Goal: Task Accomplishment & Management: Use online tool/utility

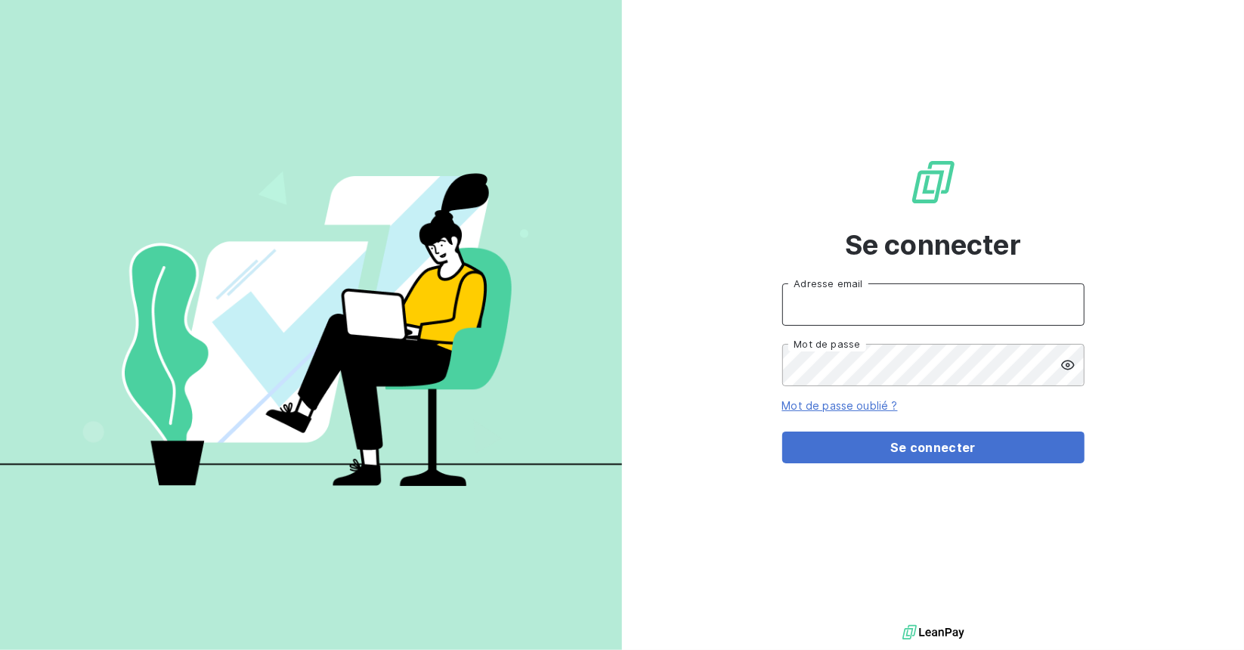
click at [883, 303] on input "Adresse email" at bounding box center [933, 304] width 302 height 42
type input "[EMAIL_ADDRESS][DOMAIN_NAME]"
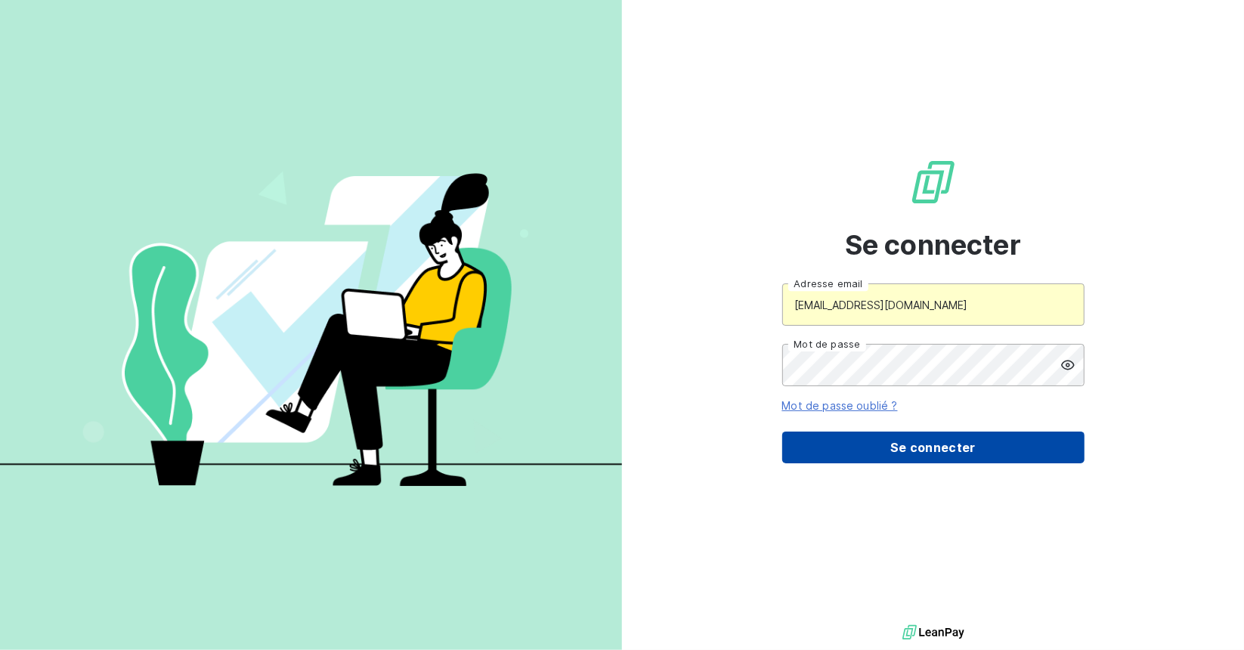
click at [883, 440] on button "Se connecter" at bounding box center [933, 448] width 302 height 32
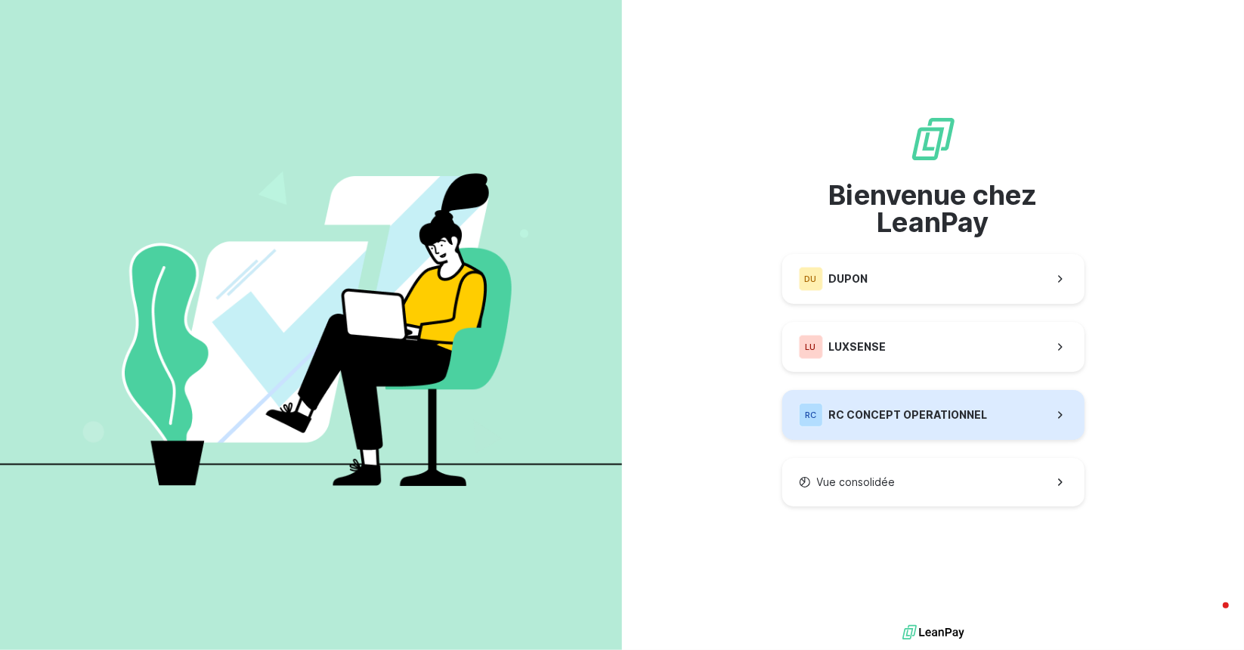
click at [876, 415] on span "RC CONCEPT OPERATIONNEL" at bounding box center [908, 414] width 159 height 15
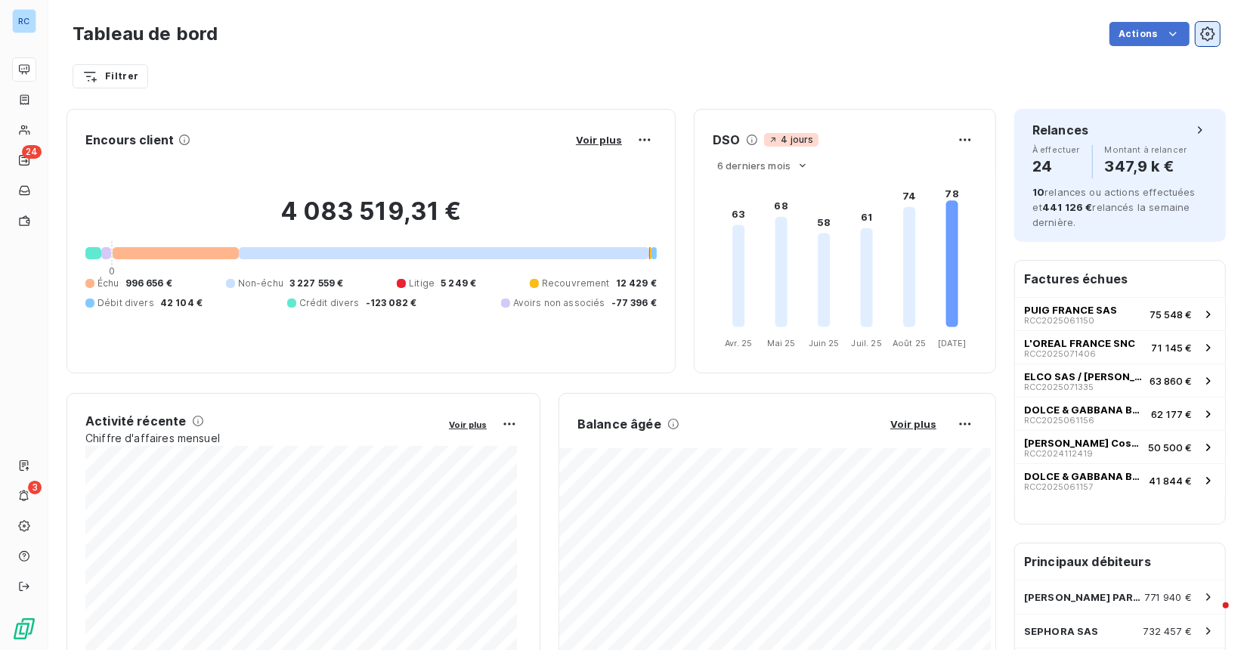
click at [1206, 34] on button "button" at bounding box center [1208, 34] width 24 height 24
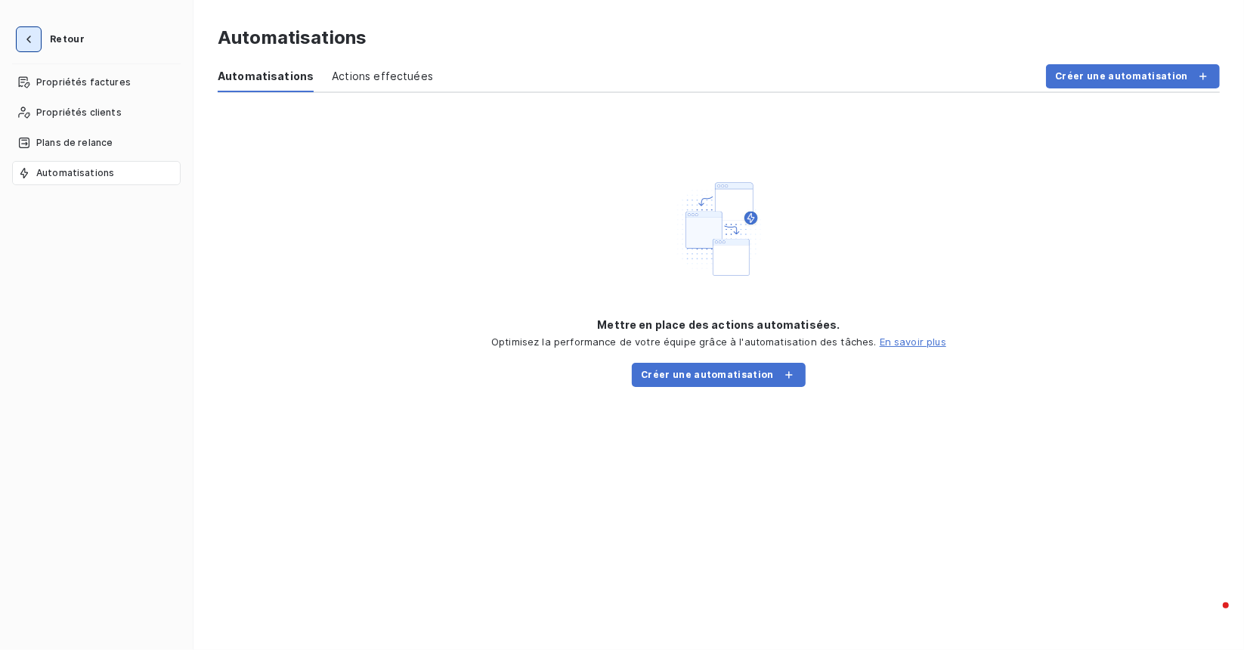
click at [27, 38] on icon "button" at bounding box center [28, 40] width 5 height 8
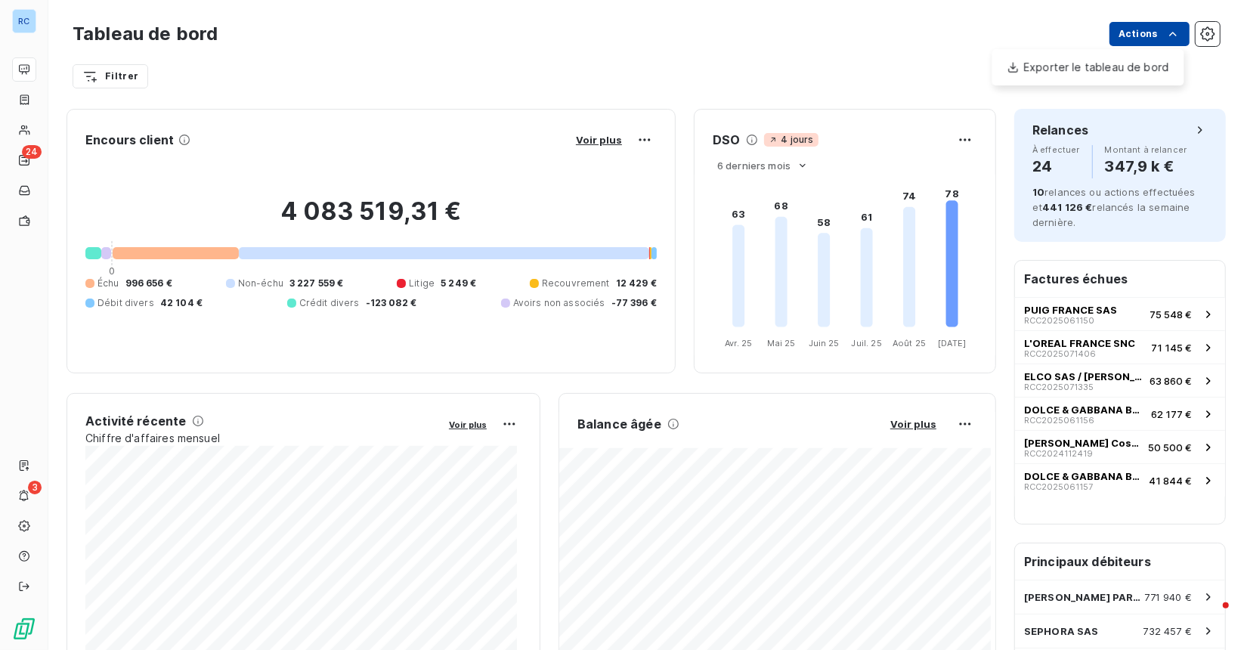
click at [1133, 33] on html "RC 24 3 Tableau de bord Actions Exporter le tableau de bord Filtrer Encours cli…" at bounding box center [622, 325] width 1244 height 650
click at [1004, 10] on html "RC 24 3 Tableau de bord Actions Exporter le tableau de bord Filtrer Encours cli…" at bounding box center [622, 325] width 1244 height 650
click at [91, 87] on html "RC 24 3 Tableau de bord Actions Filtrer Encours client Voir plus 4 083 519,31 €…" at bounding box center [622, 325] width 1244 height 650
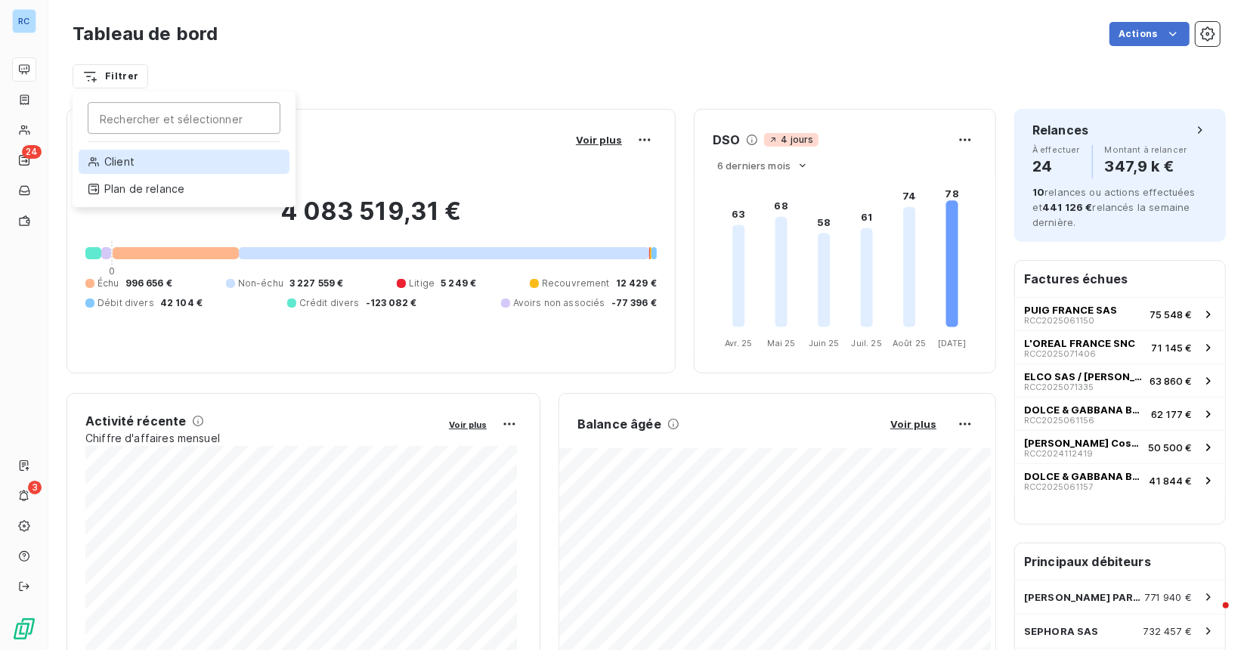
click at [124, 159] on div "Client" at bounding box center [184, 162] width 211 height 24
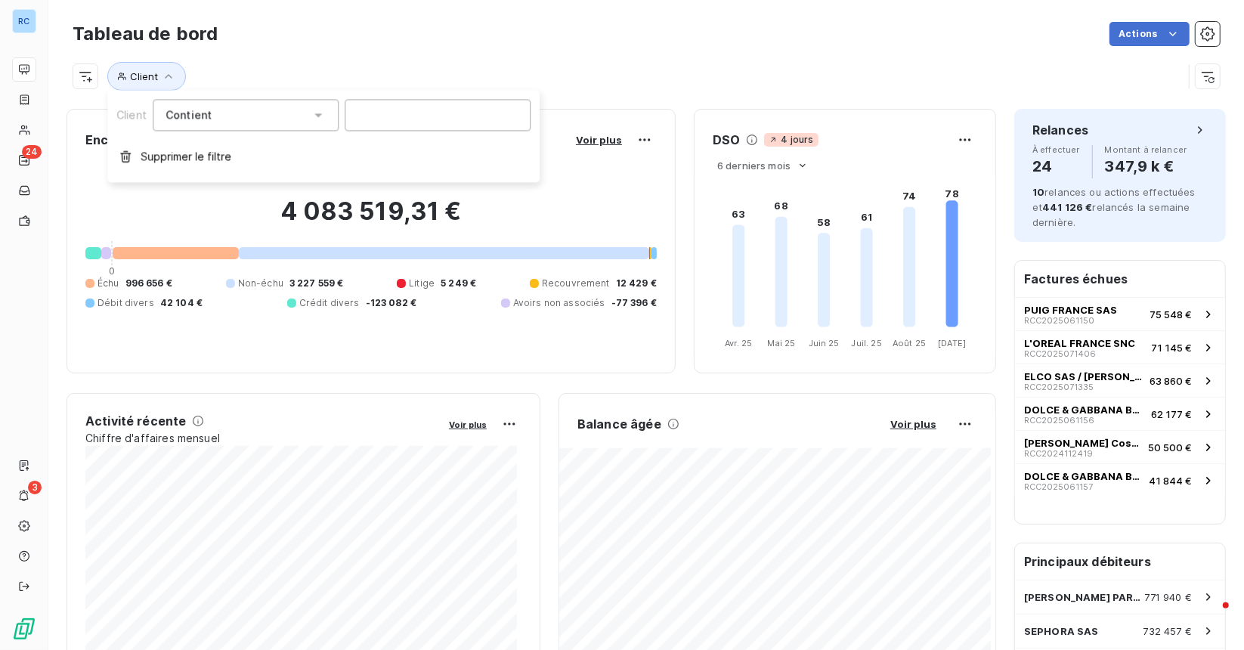
click at [302, 118] on div "Contient like" at bounding box center [238, 114] width 145 height 21
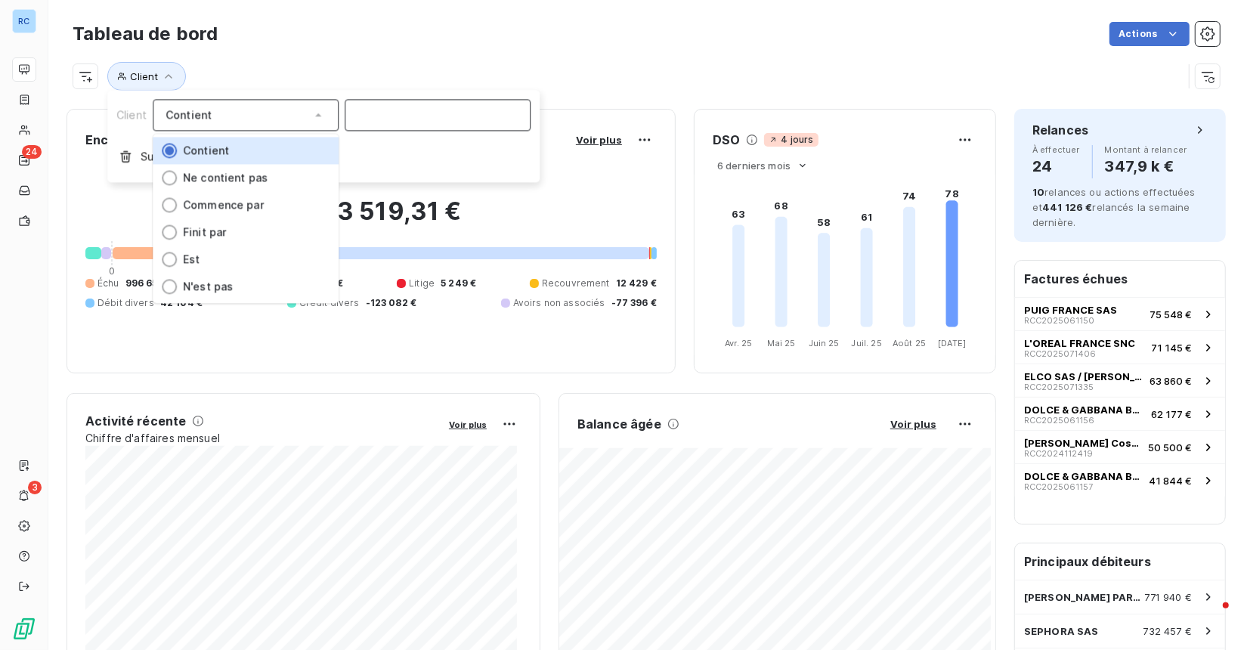
click at [370, 126] on input at bounding box center [438, 115] width 186 height 32
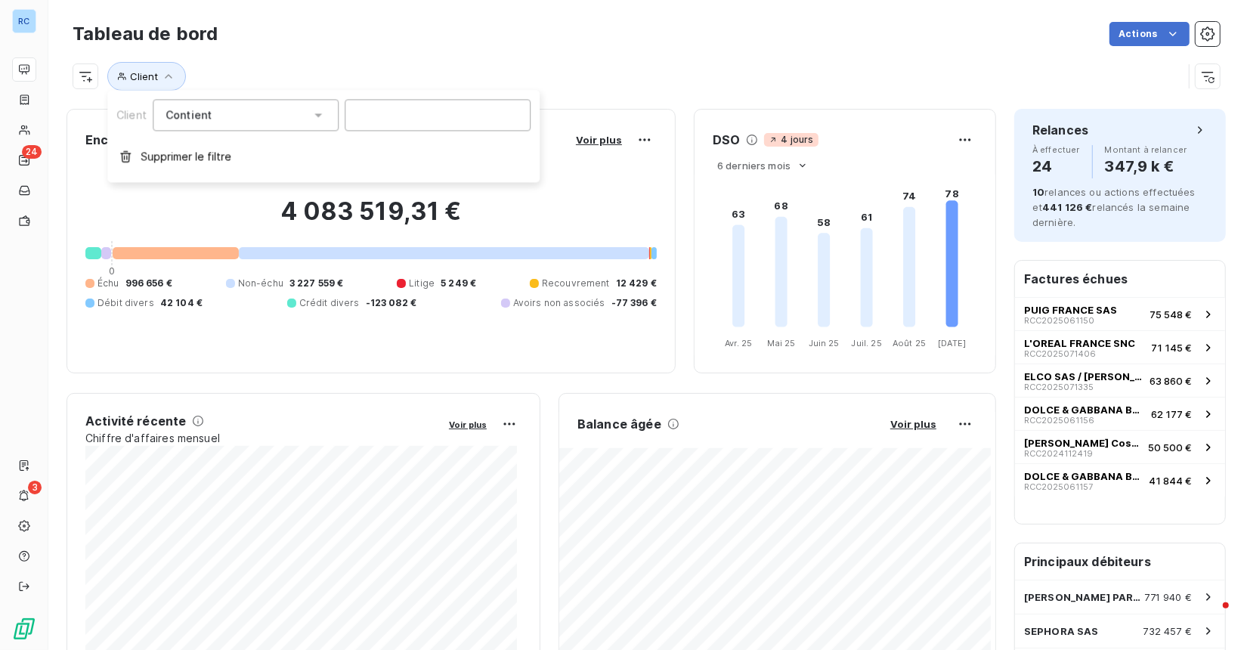
click at [192, 108] on span "Contient" at bounding box center [189, 114] width 46 height 13
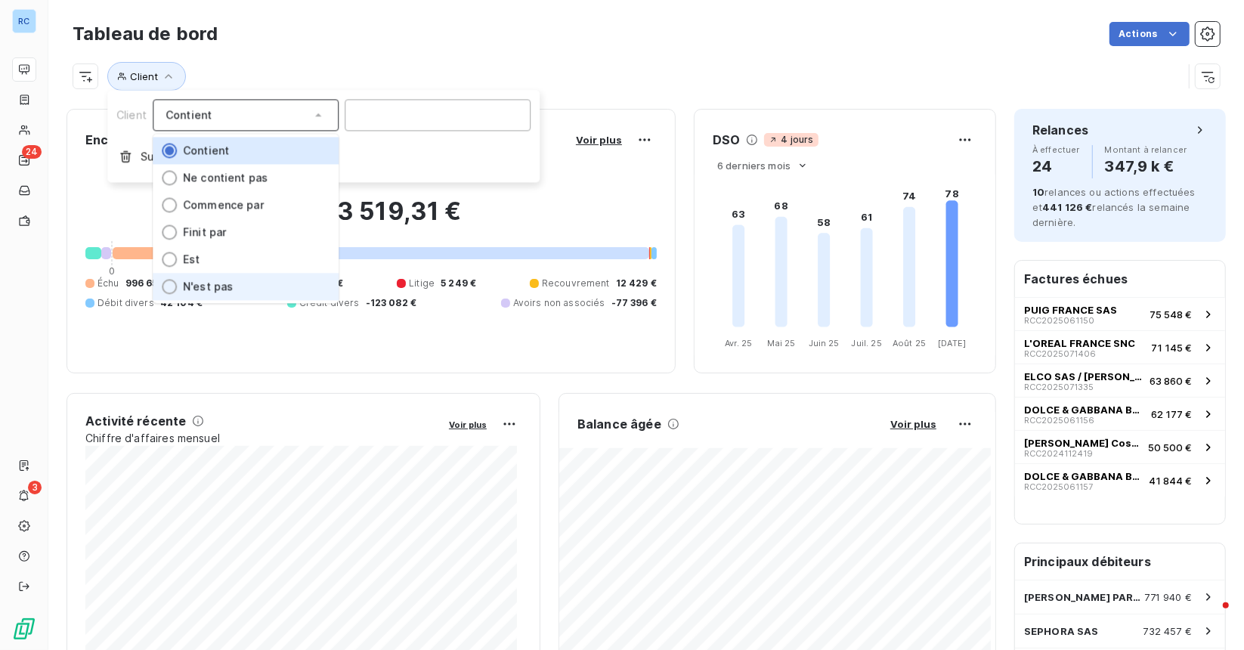
click at [192, 294] on li "N'est pas" at bounding box center [246, 287] width 186 height 27
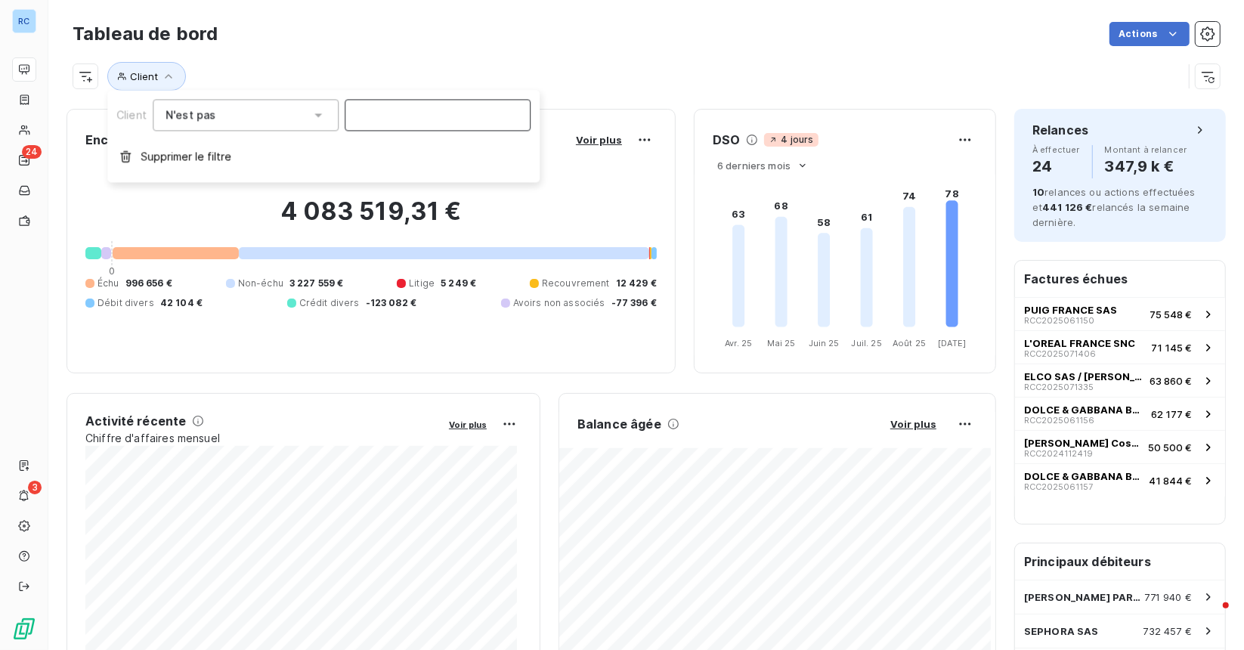
click at [373, 131] on input at bounding box center [438, 115] width 186 height 32
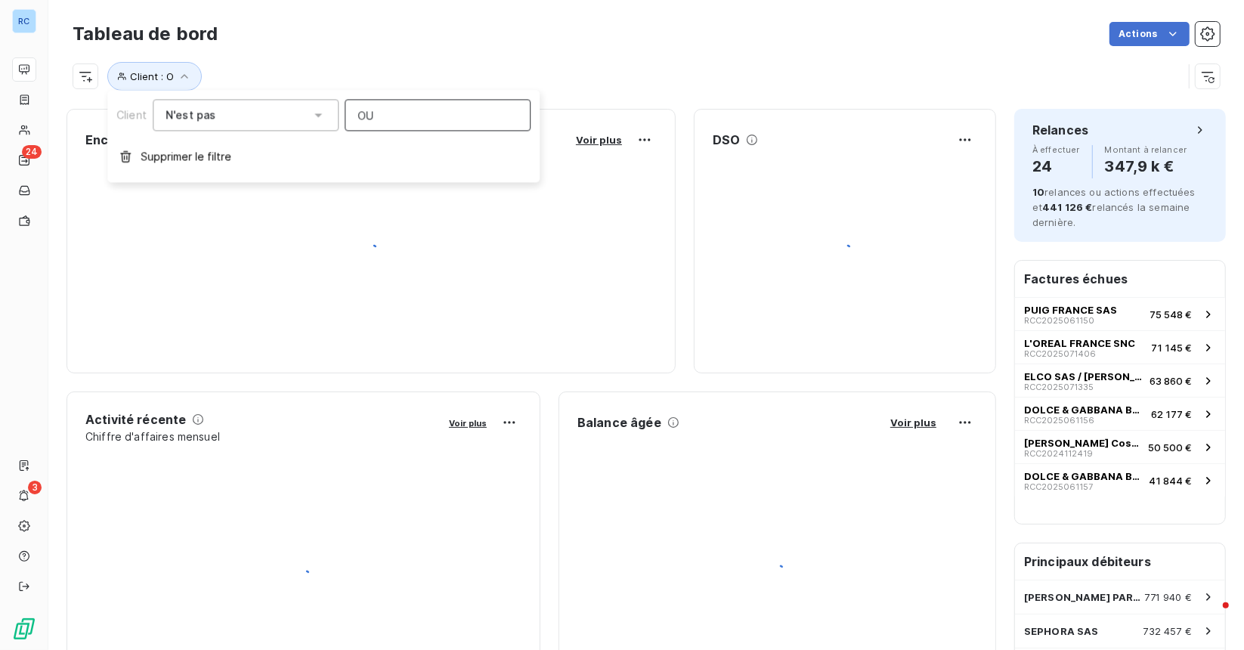
type input "OUI"
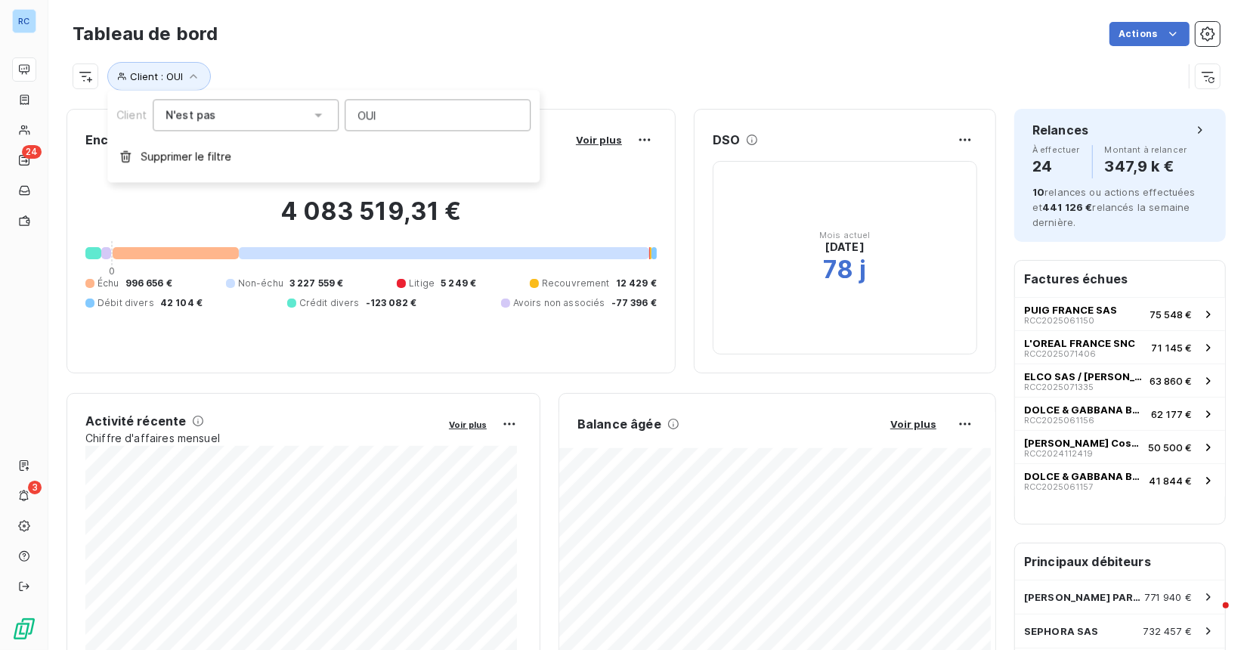
click at [364, 22] on div "Actions" at bounding box center [728, 34] width 984 height 24
click at [144, 80] on span "Client : OUI" at bounding box center [156, 76] width 53 height 12
click at [413, 48] on div "Tableau de bord Actions" at bounding box center [646, 34] width 1147 height 32
click at [178, 76] on span "Client : OUI" at bounding box center [156, 76] width 53 height 12
click at [184, 163] on span "Supprimer le filtre" at bounding box center [186, 156] width 91 height 15
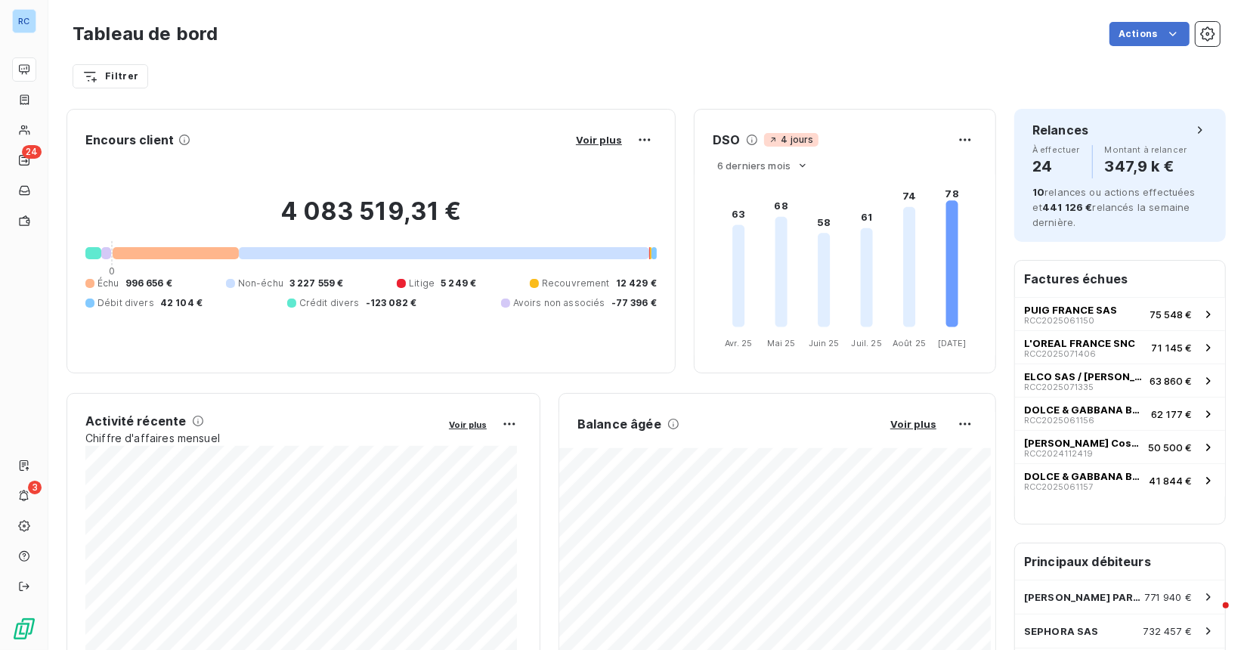
click at [382, 73] on div "Filtrer" at bounding box center [646, 76] width 1147 height 29
click at [104, 73] on html "RC 24 3 Tableau de bord Actions Filtrer Encours client Voir plus 4 083 519,31 €…" at bounding box center [622, 325] width 1244 height 650
click at [314, 48] on html "RC 24 3 Tableau de bord Actions Filtrer Rechercher et sélectionner Client Plan …" at bounding box center [622, 325] width 1244 height 650
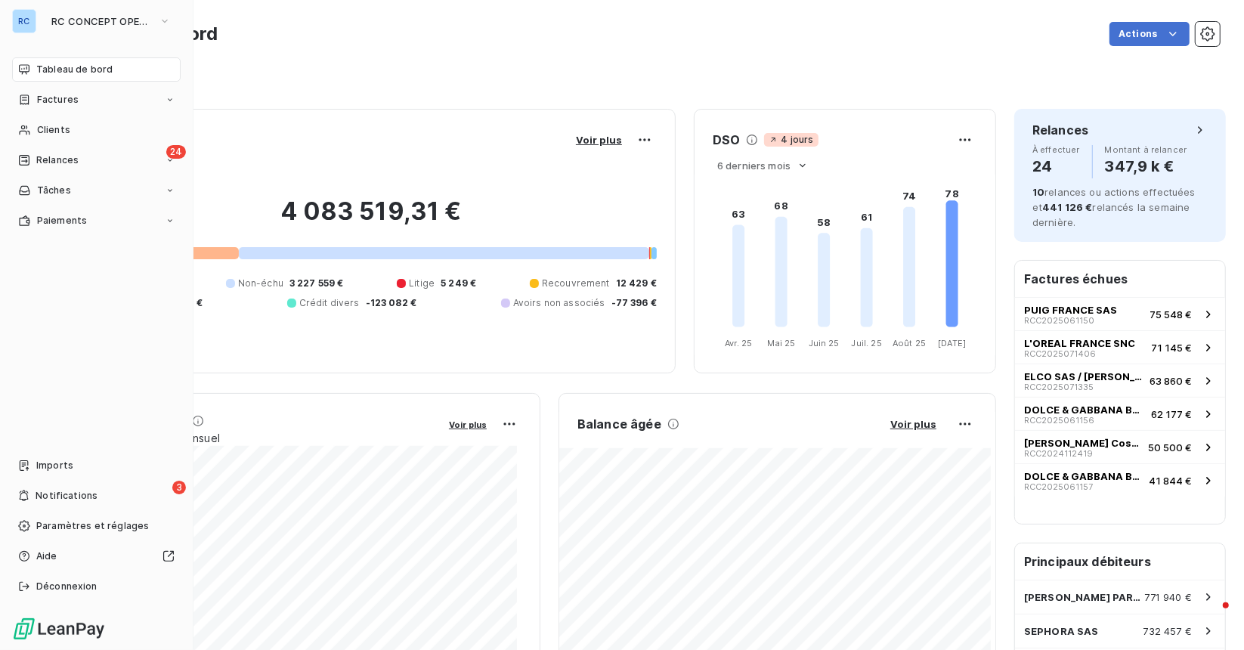
click at [28, 22] on div "RC" at bounding box center [24, 21] width 24 height 24
click at [71, 63] on span "Tableau de bord" at bounding box center [74, 70] width 76 height 14
click at [85, 9] on button "RC CONCEPT OPERATIONNEL" at bounding box center [111, 21] width 138 height 24
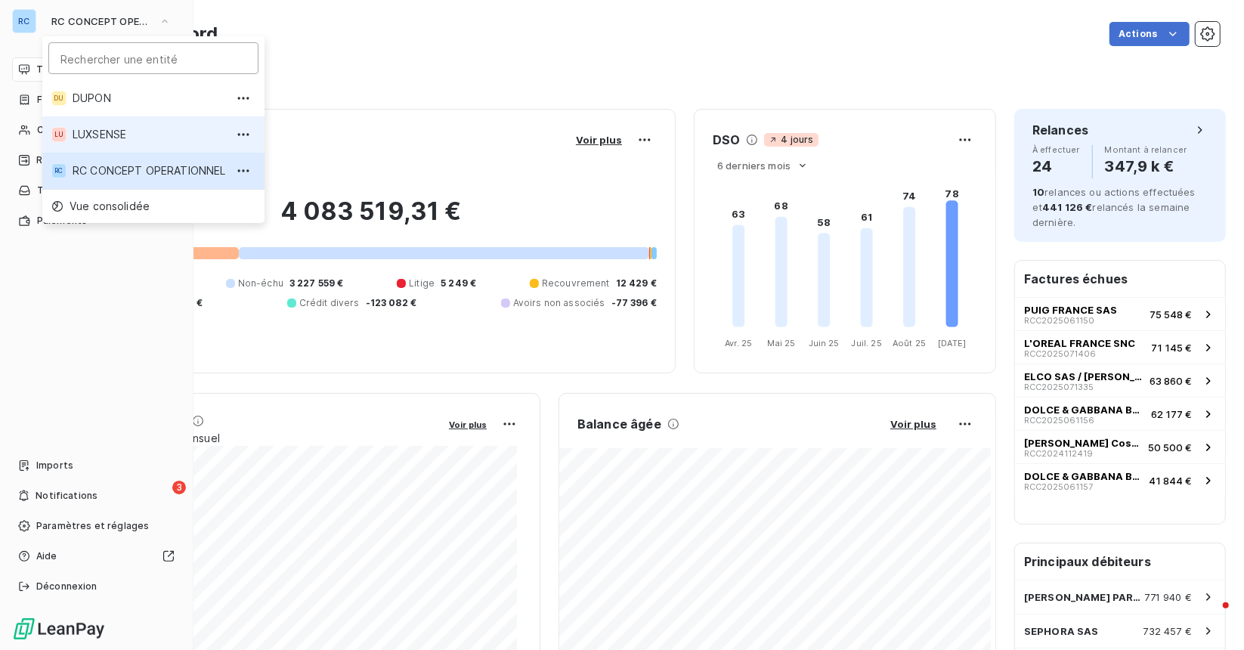
click at [104, 129] on span "LUXSENSE" at bounding box center [149, 134] width 153 height 15
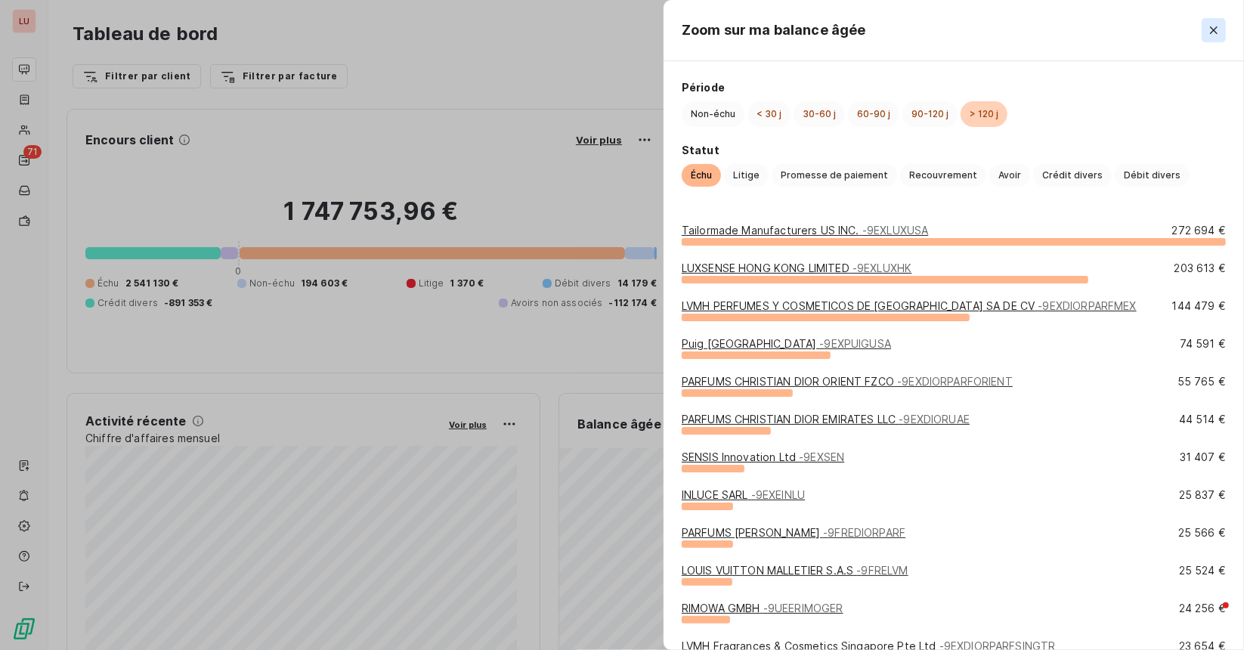
click at [1218, 26] on icon "button" at bounding box center [1213, 30] width 15 height 15
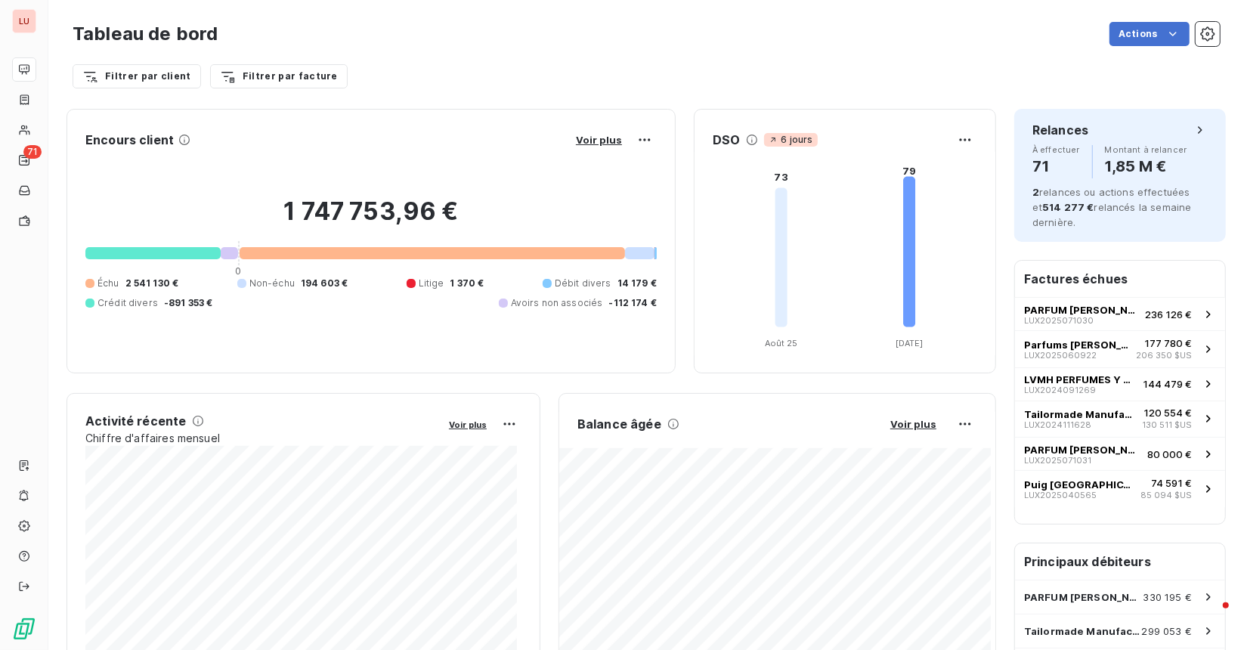
click at [653, 56] on div "Filtrer par client Filtrer par facture" at bounding box center [646, 70] width 1147 height 41
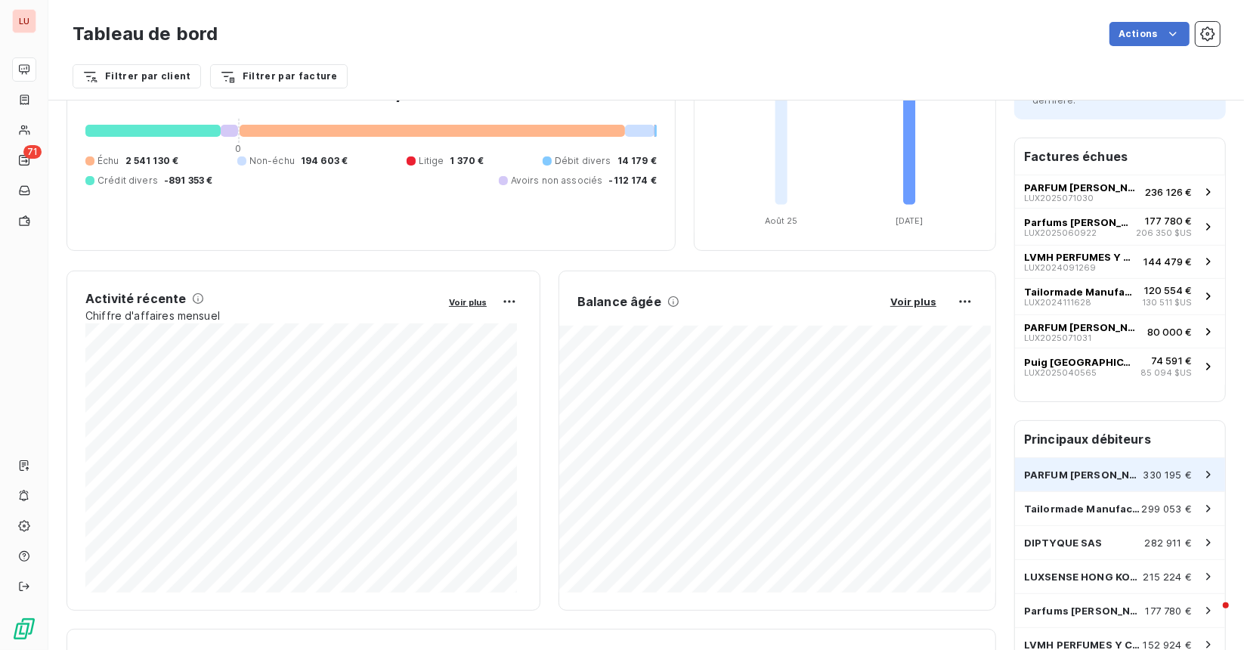
scroll to position [138, 0]
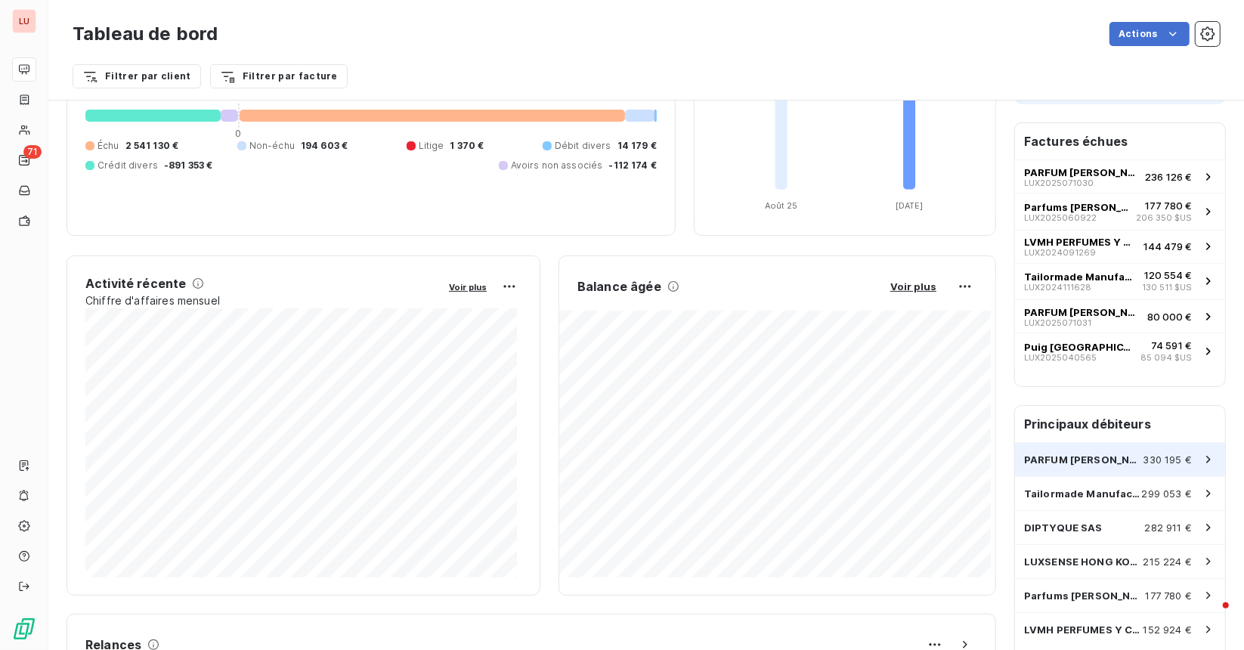
click at [1108, 463] on span "PARFUM [PERSON_NAME]" at bounding box center [1083, 459] width 119 height 12
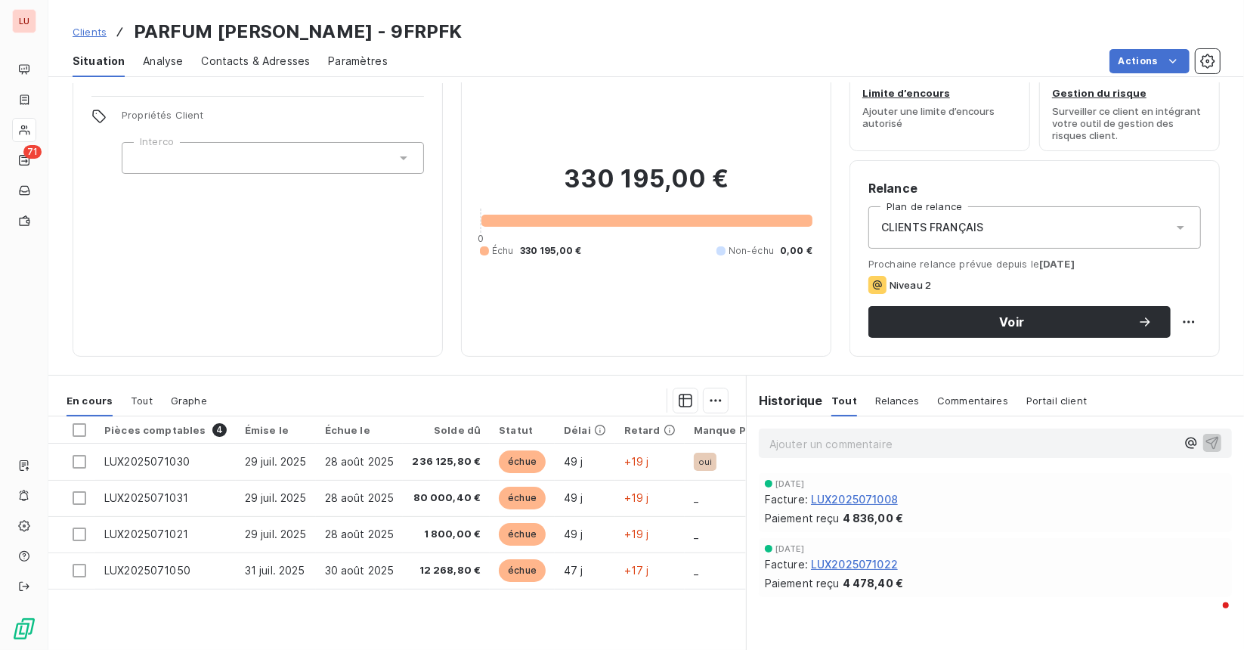
scroll to position [46, 0]
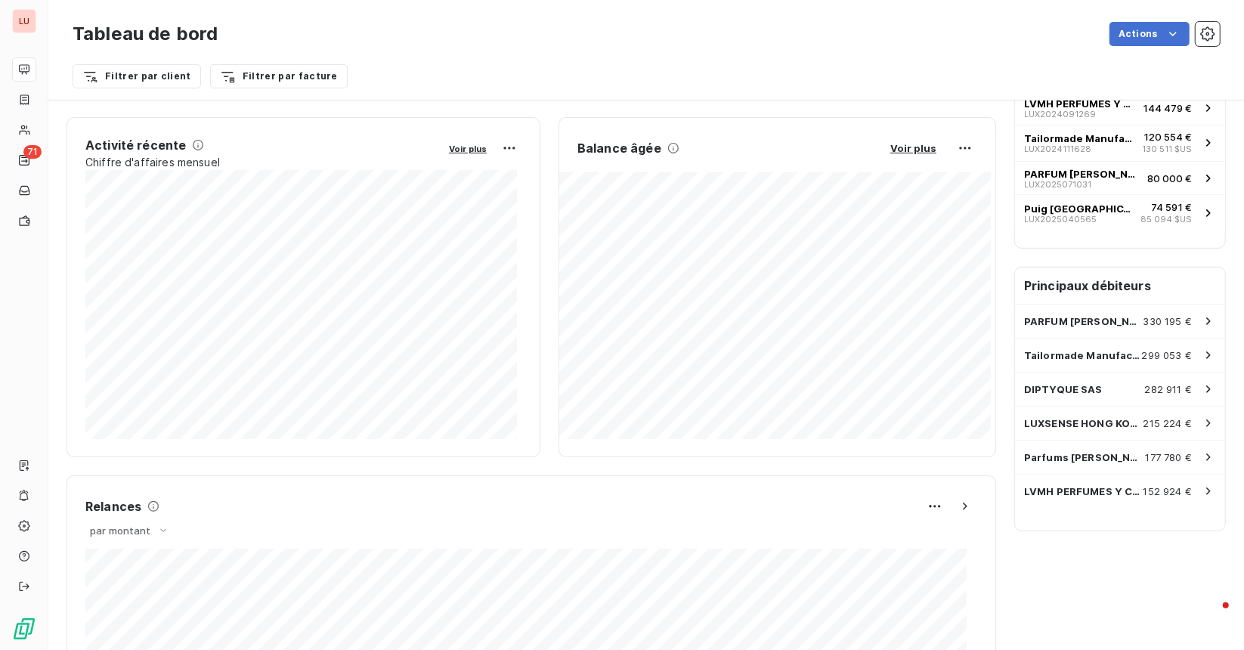
scroll to position [283, 0]
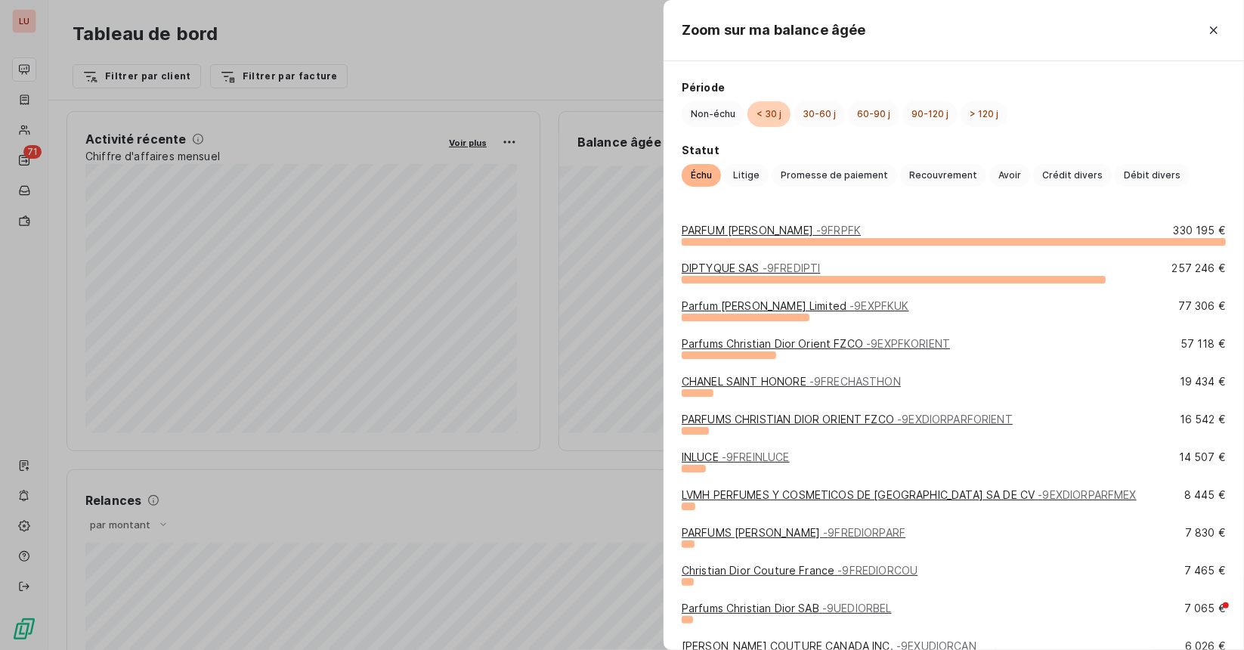
drag, startPoint x: 955, startPoint y: 329, endPoint x: 903, endPoint y: 196, distance: 142.2
click at [903, 196] on div "Période Non-échu < 30 j 30-60 j 60-90 j 90-120 j > 120 j Statut Échu Litige Pro…" at bounding box center [954, 133] width 580 height 144
click at [1218, 39] on button "button" at bounding box center [1214, 30] width 24 height 24
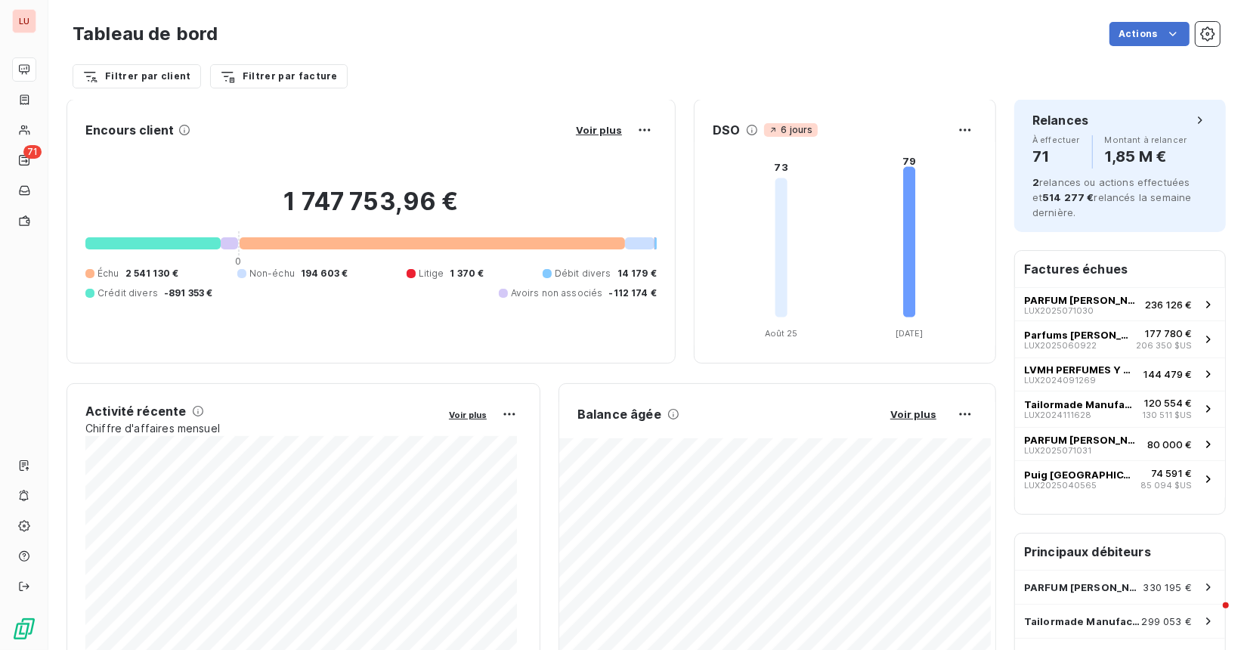
scroll to position [0, 0]
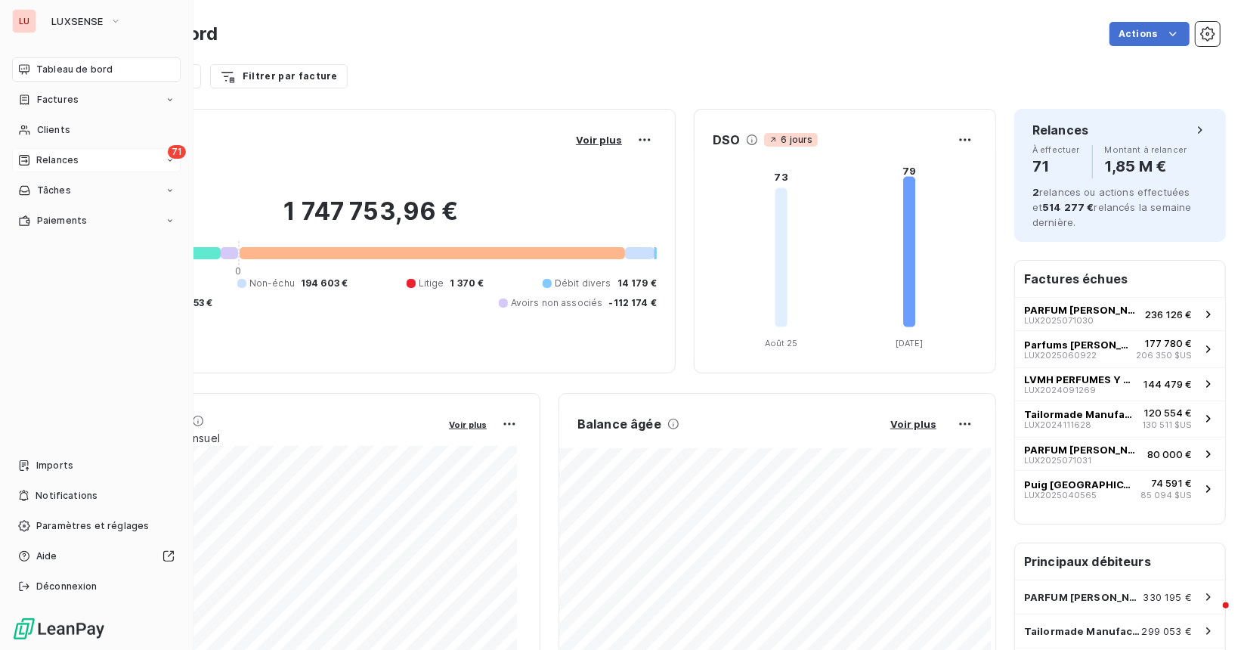
click at [89, 158] on div "71 Relances" at bounding box center [96, 160] width 169 height 24
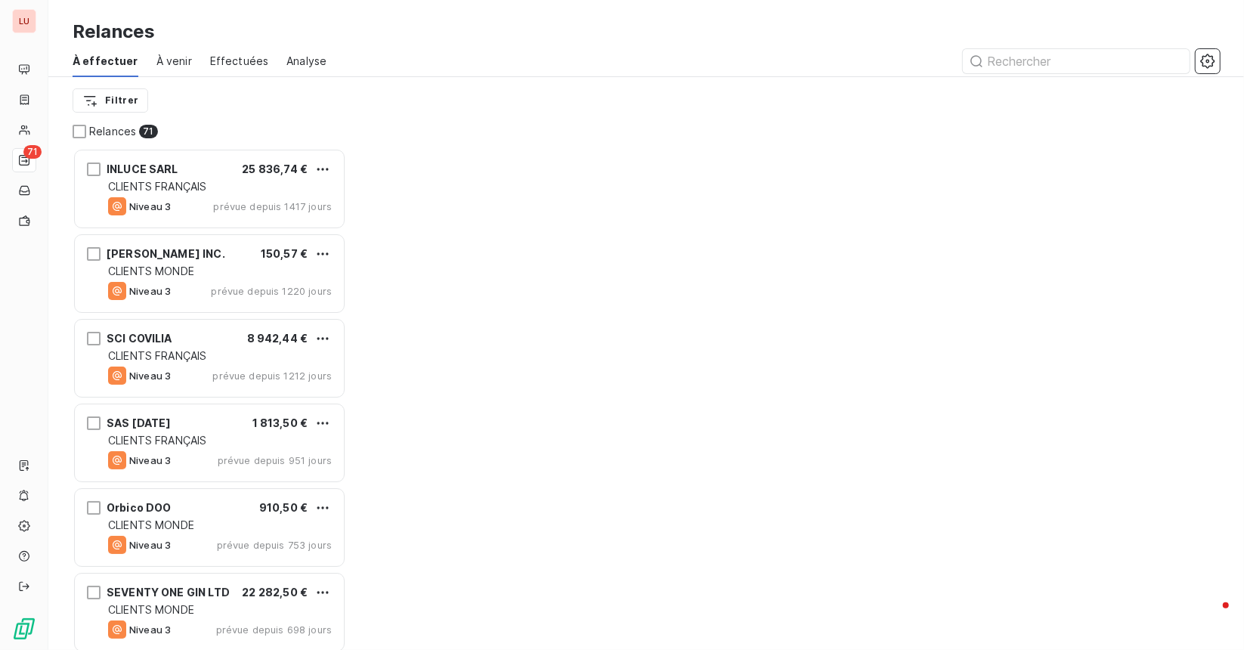
click at [626, 85] on div "Filtrer" at bounding box center [646, 100] width 1147 height 47
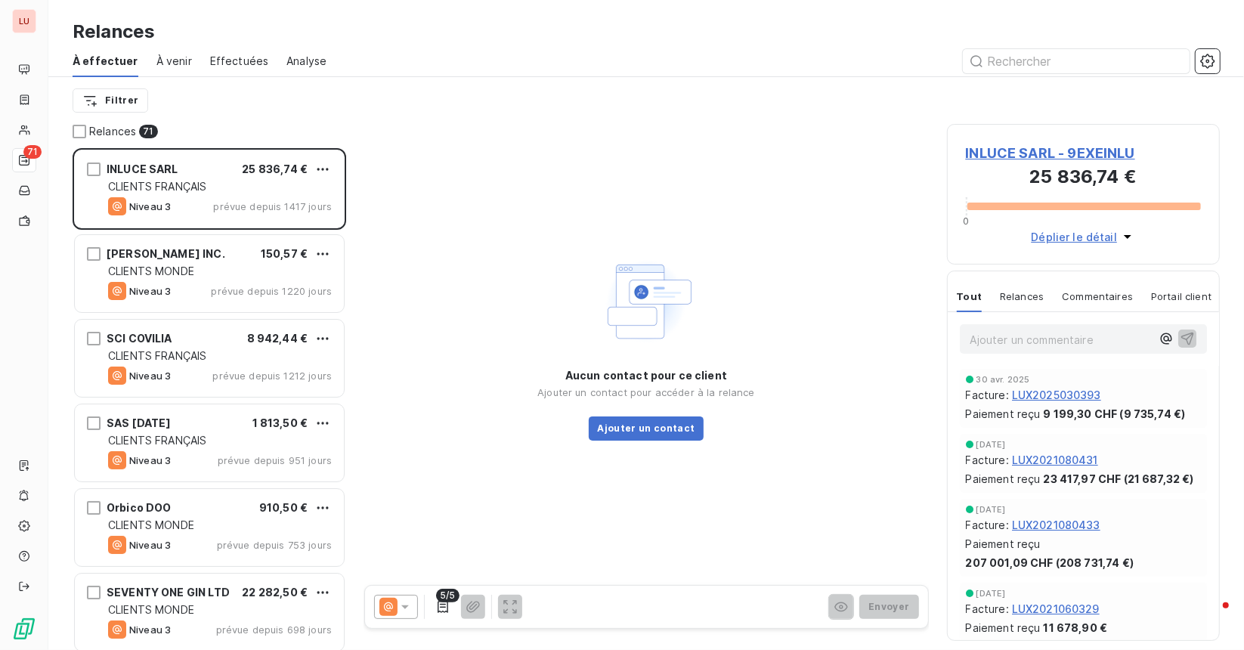
scroll to position [490, 261]
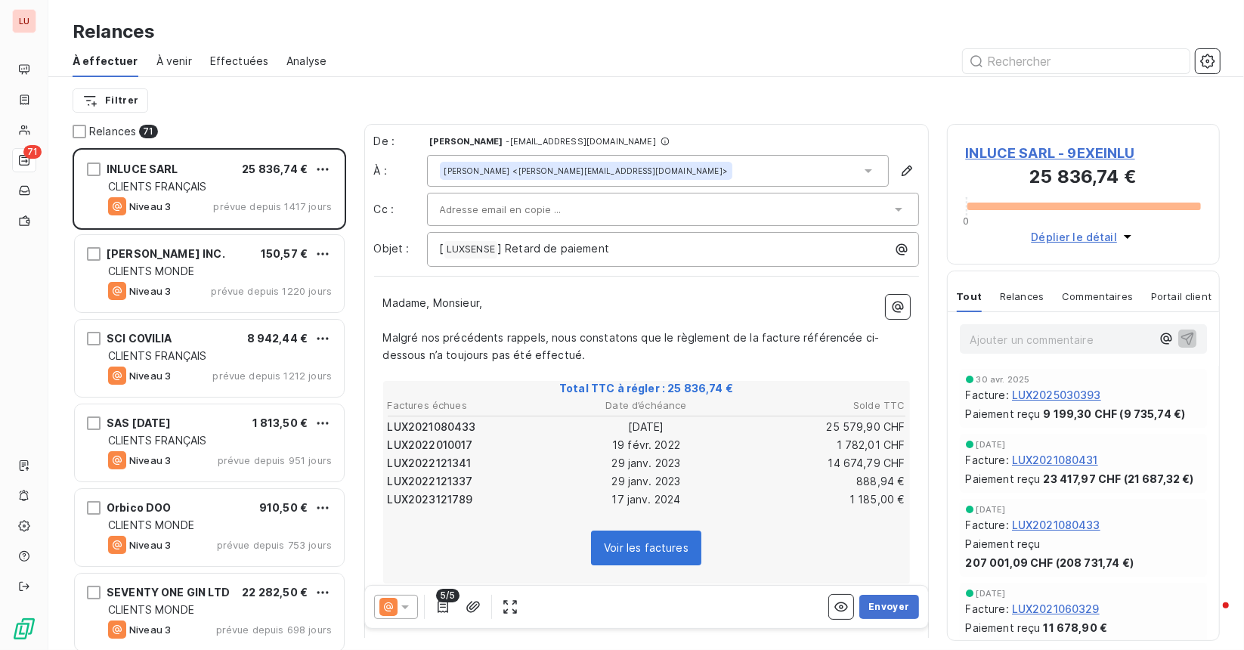
click at [176, 60] on span "À venir" at bounding box center [174, 61] width 36 height 15
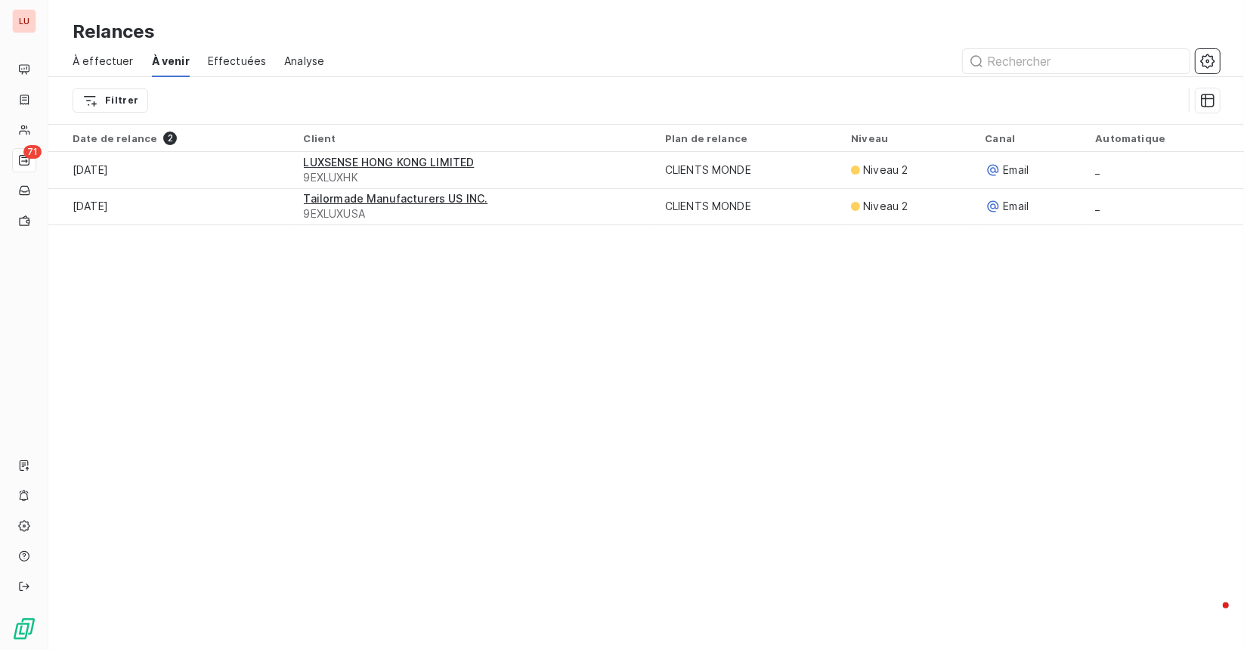
click at [249, 59] on span "Effectuées" at bounding box center [237, 61] width 59 height 15
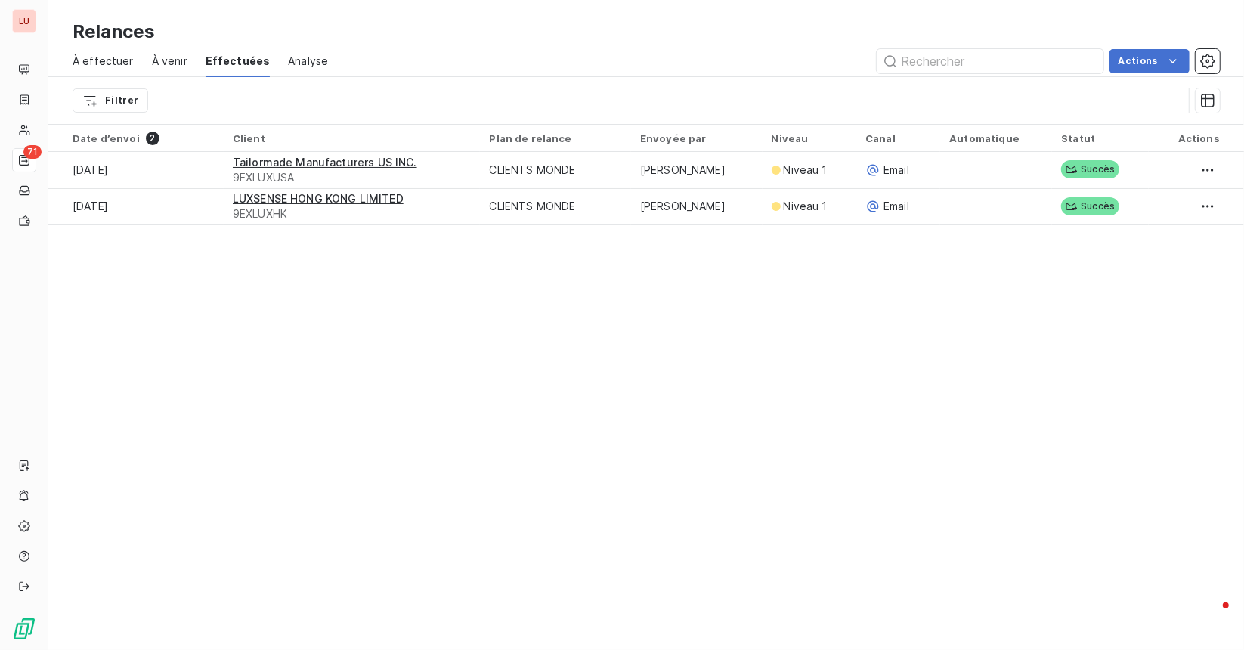
click at [152, 66] on span "À venir" at bounding box center [170, 61] width 36 height 15
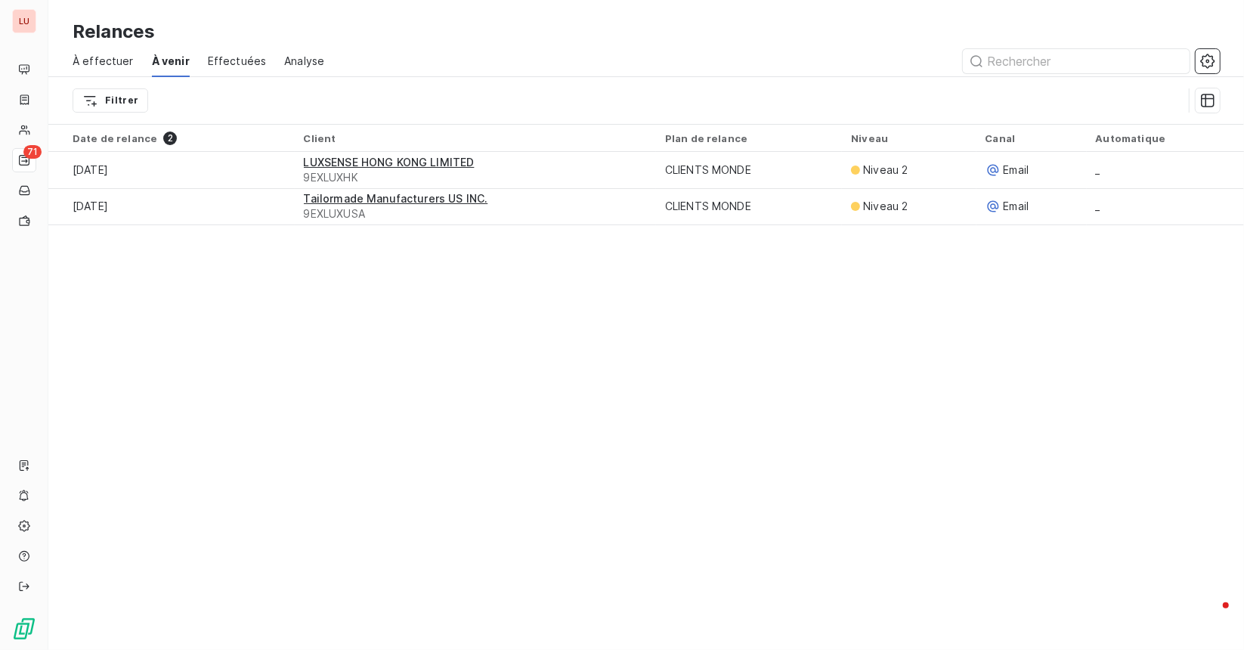
click at [213, 67] on span "Effectuées" at bounding box center [237, 61] width 59 height 15
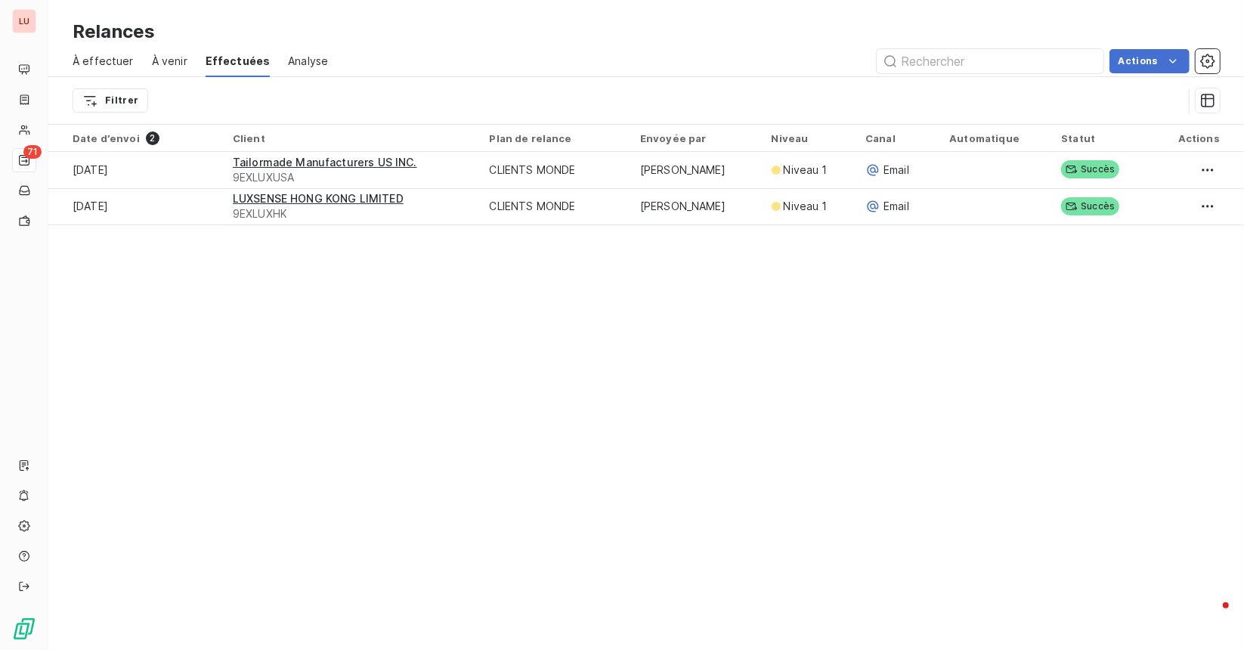
click at [305, 66] on span "Analyse" at bounding box center [308, 61] width 40 height 15
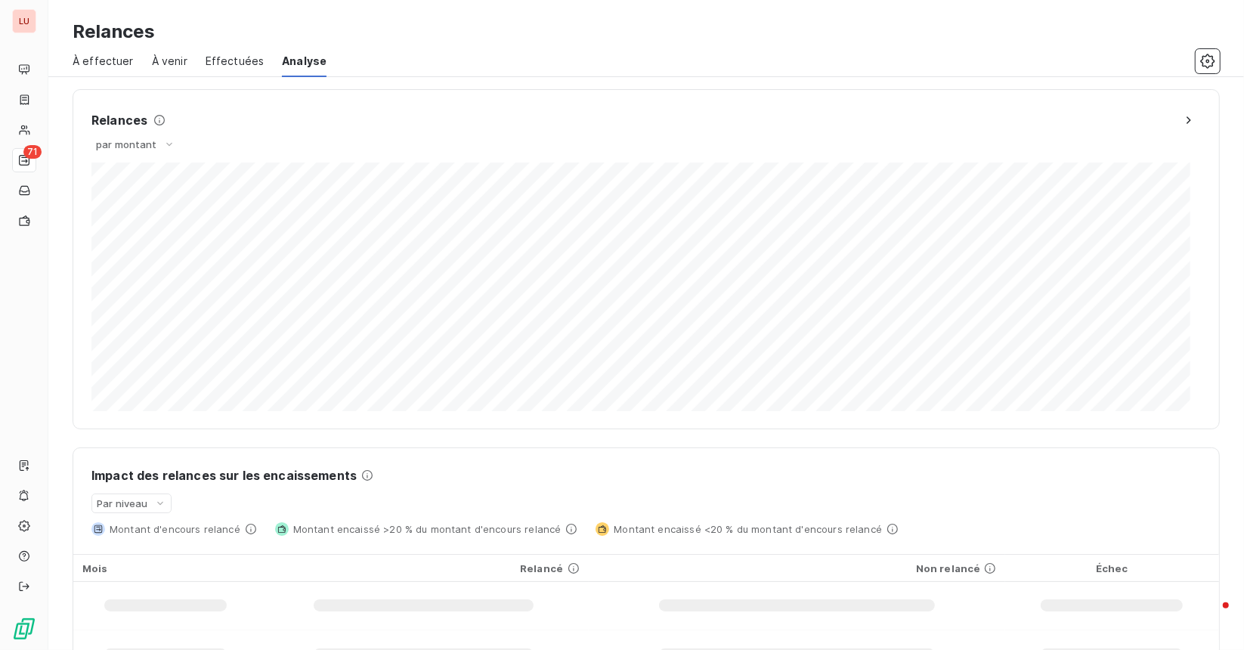
click at [234, 60] on span "Effectuées" at bounding box center [235, 61] width 59 height 15
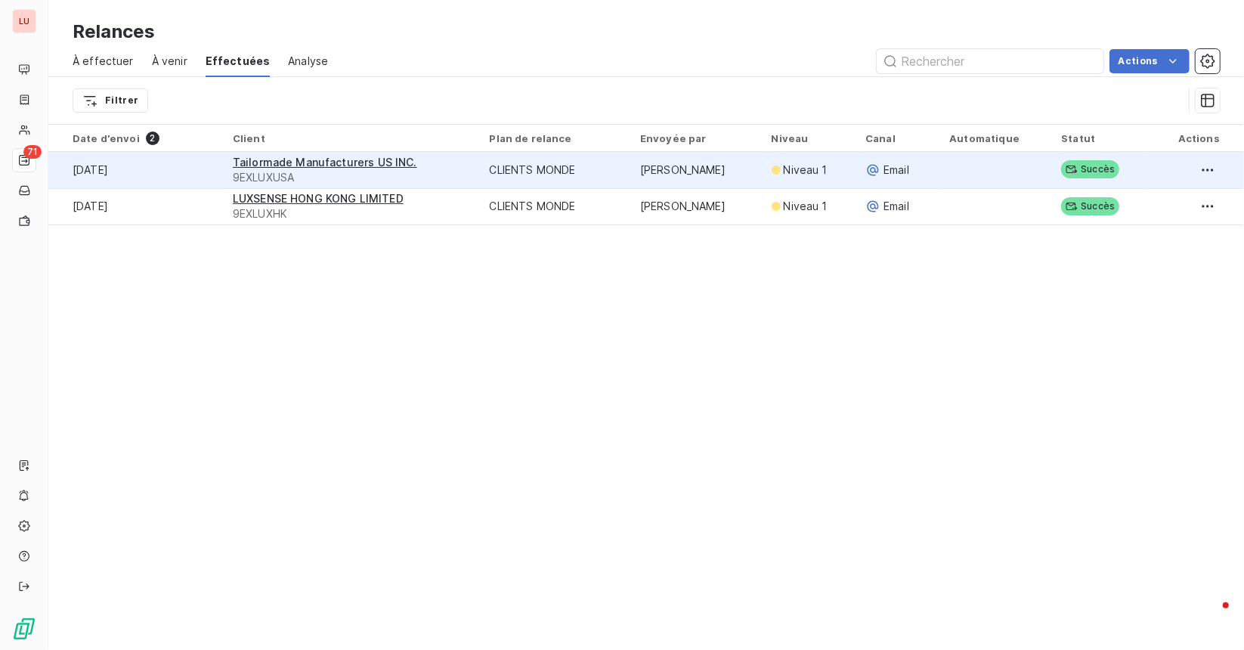
click at [1066, 172] on icon at bounding box center [1071, 170] width 11 height 8
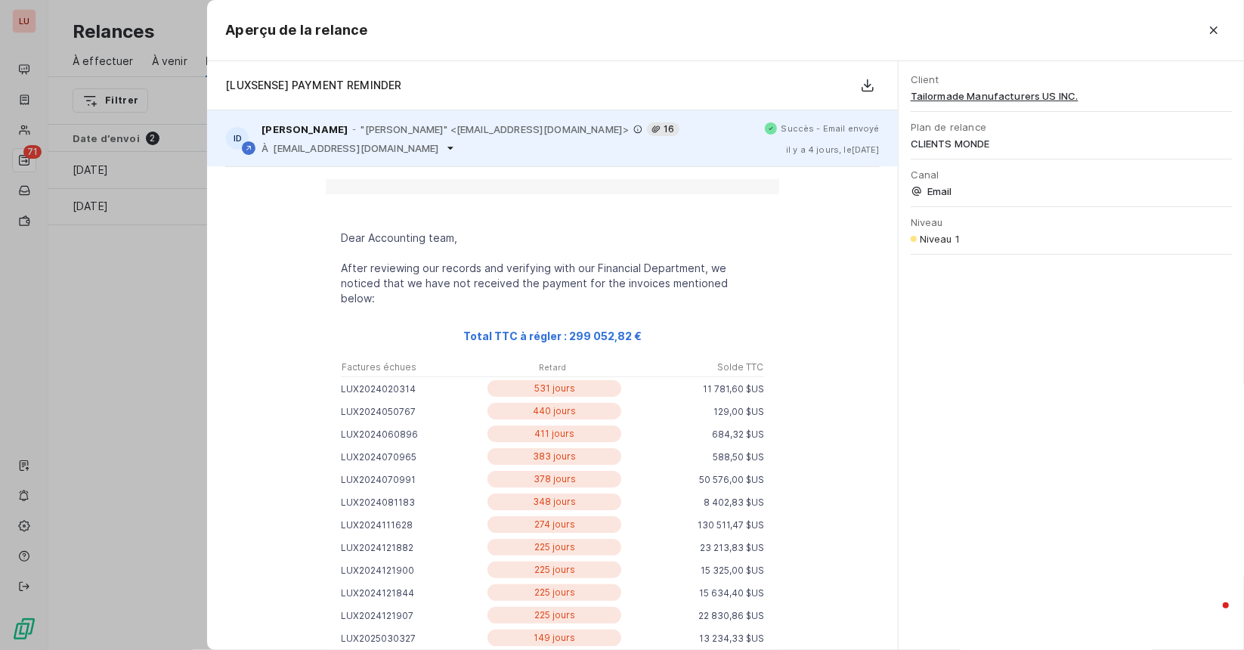
click at [578, 129] on span ""[PERSON_NAME]" <[EMAIL_ADDRESS][DOMAIN_NAME]>" at bounding box center [494, 129] width 268 height 12
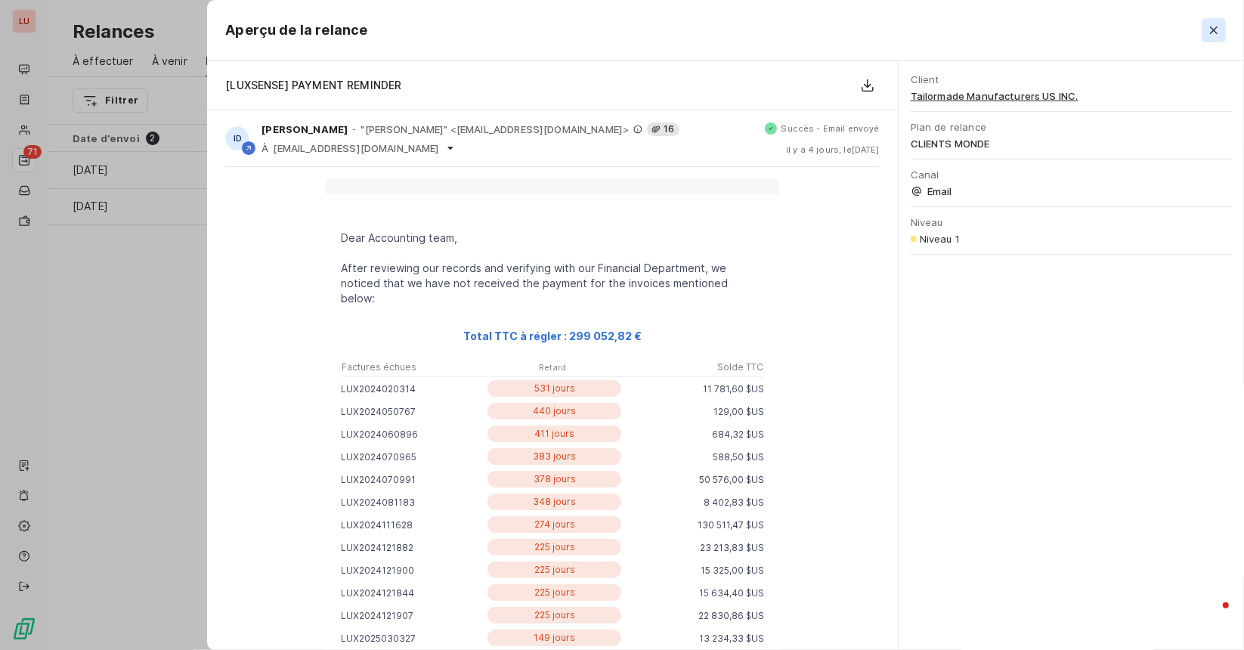
click at [1217, 28] on icon "button" at bounding box center [1213, 30] width 15 height 15
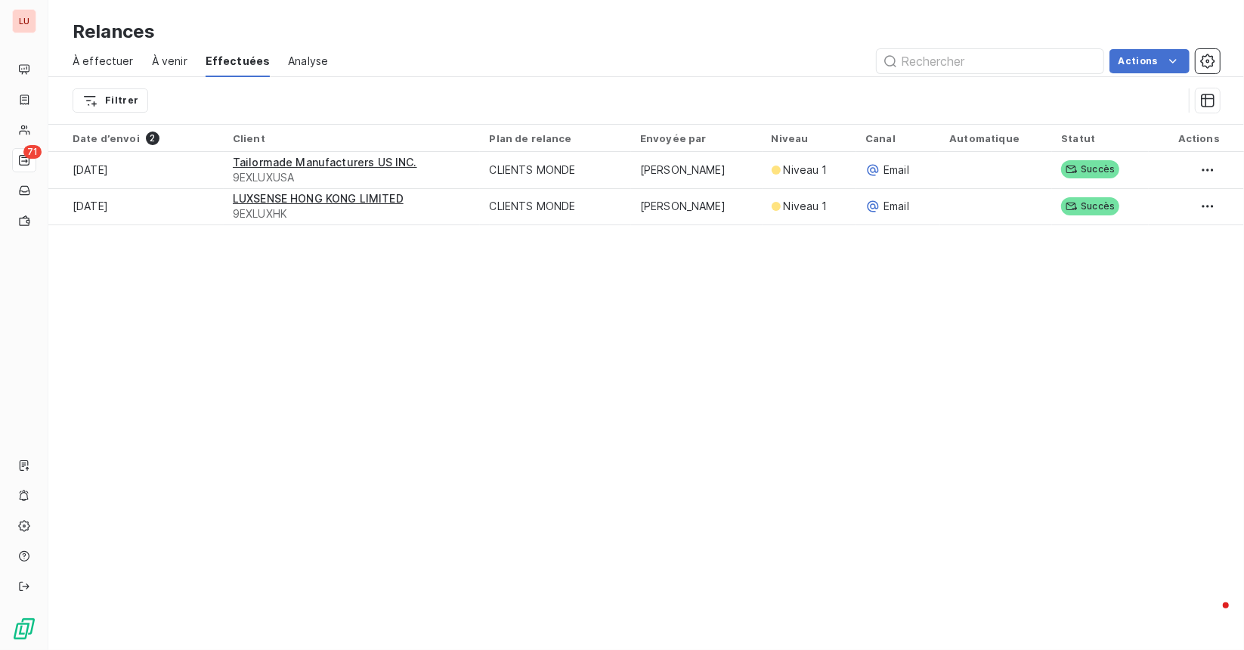
click at [609, 457] on div "Relances À effectuer À venir Effectuées Analyse Actions Filtrer Date d’envoi 2 …" at bounding box center [646, 325] width 1196 height 650
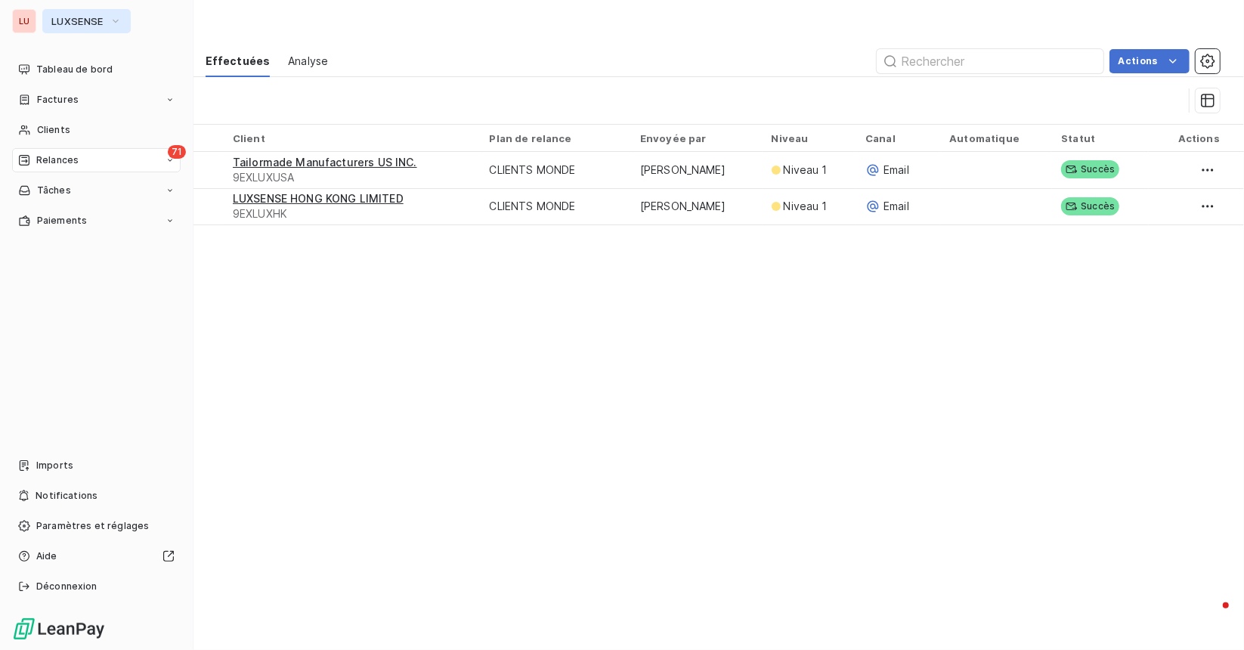
click at [68, 23] on span "LUXSENSE" at bounding box center [77, 21] width 52 height 12
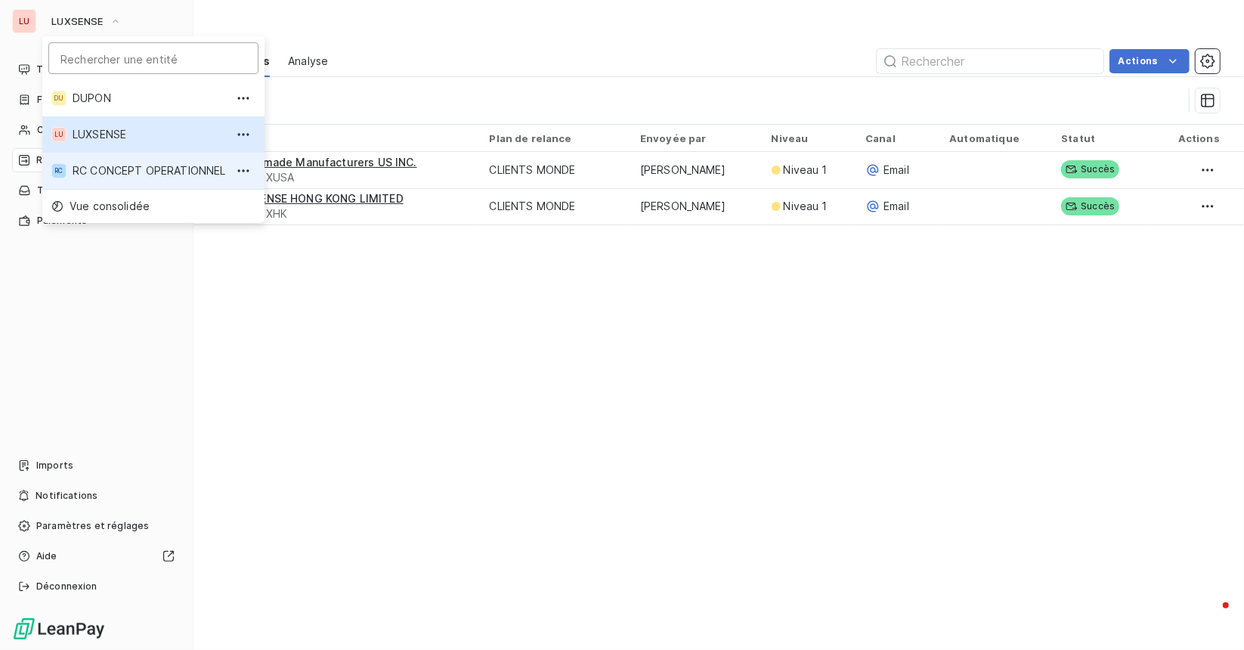
click at [121, 186] on li "RC RC CONCEPT OPERATIONNEL" at bounding box center [153, 171] width 222 height 36
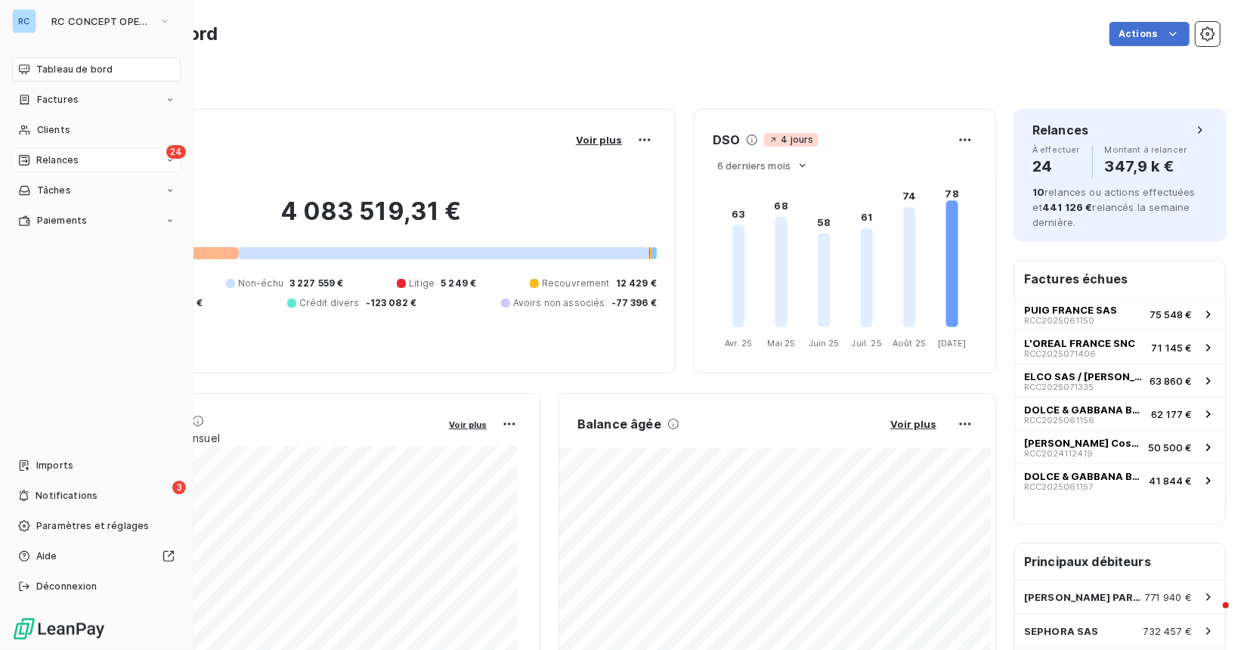
click at [58, 159] on span "Relances" at bounding box center [57, 160] width 42 height 14
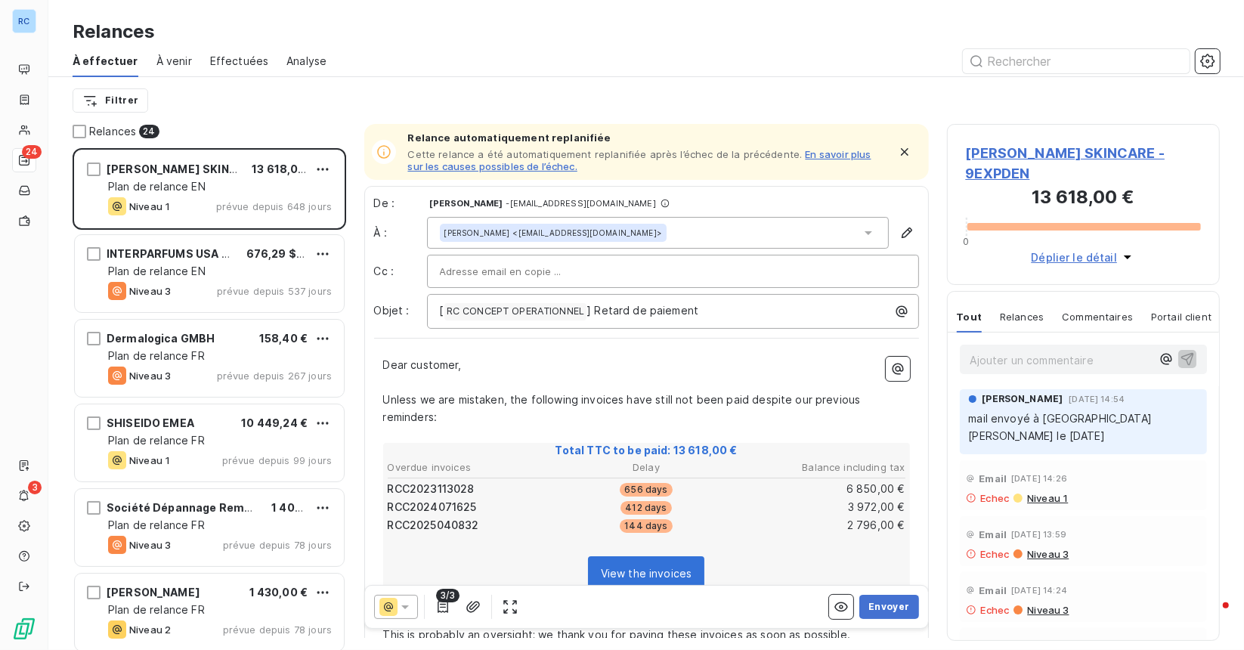
scroll to position [490, 261]
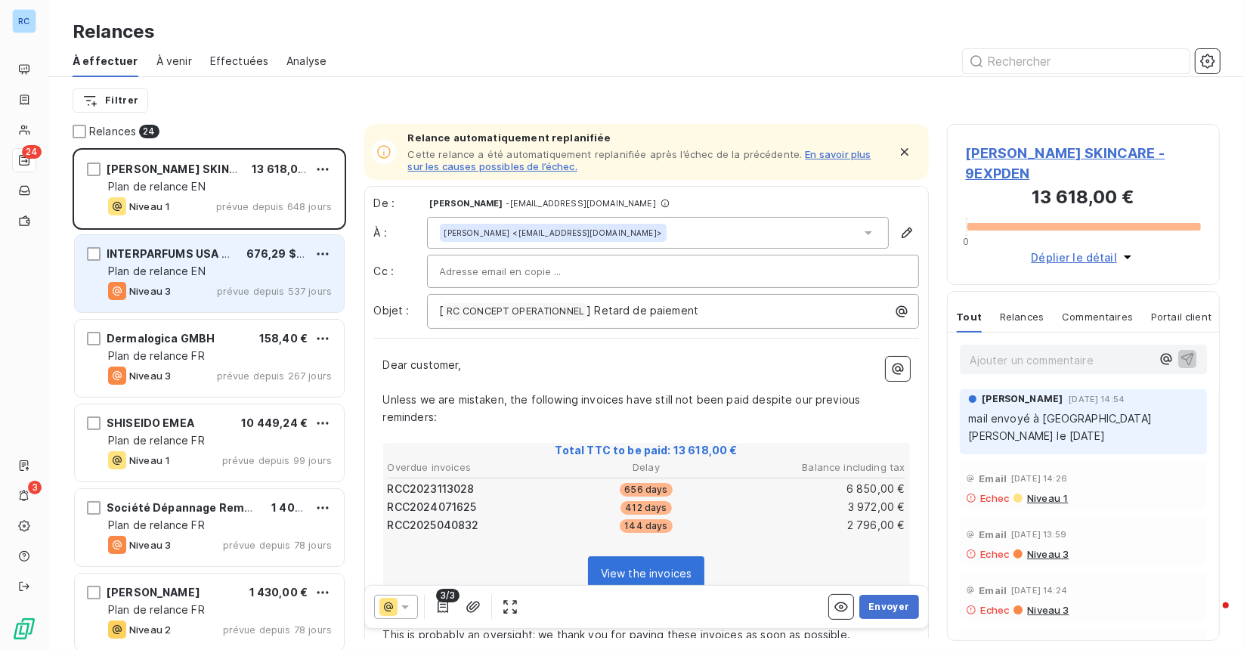
click at [240, 282] on div "Niveau 3 prévue depuis 537 jours" at bounding box center [220, 291] width 224 height 18
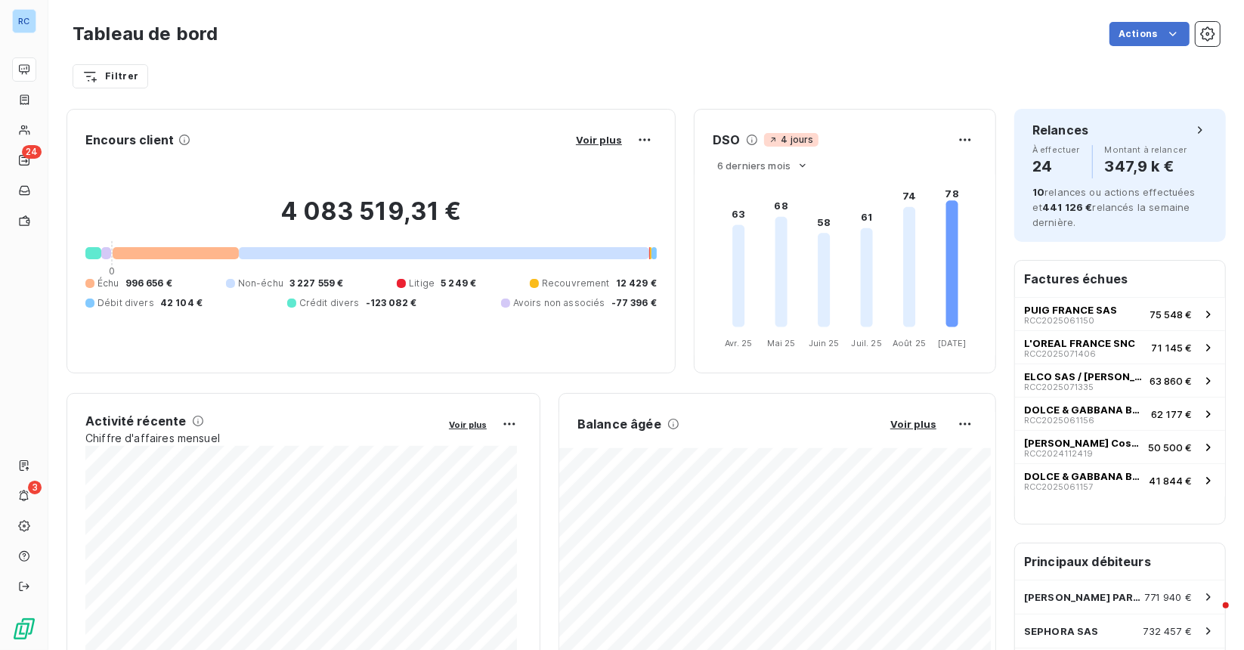
click at [691, 60] on div "Filtrer" at bounding box center [646, 70] width 1147 height 41
click at [710, 58] on div "Filtrer" at bounding box center [646, 70] width 1147 height 41
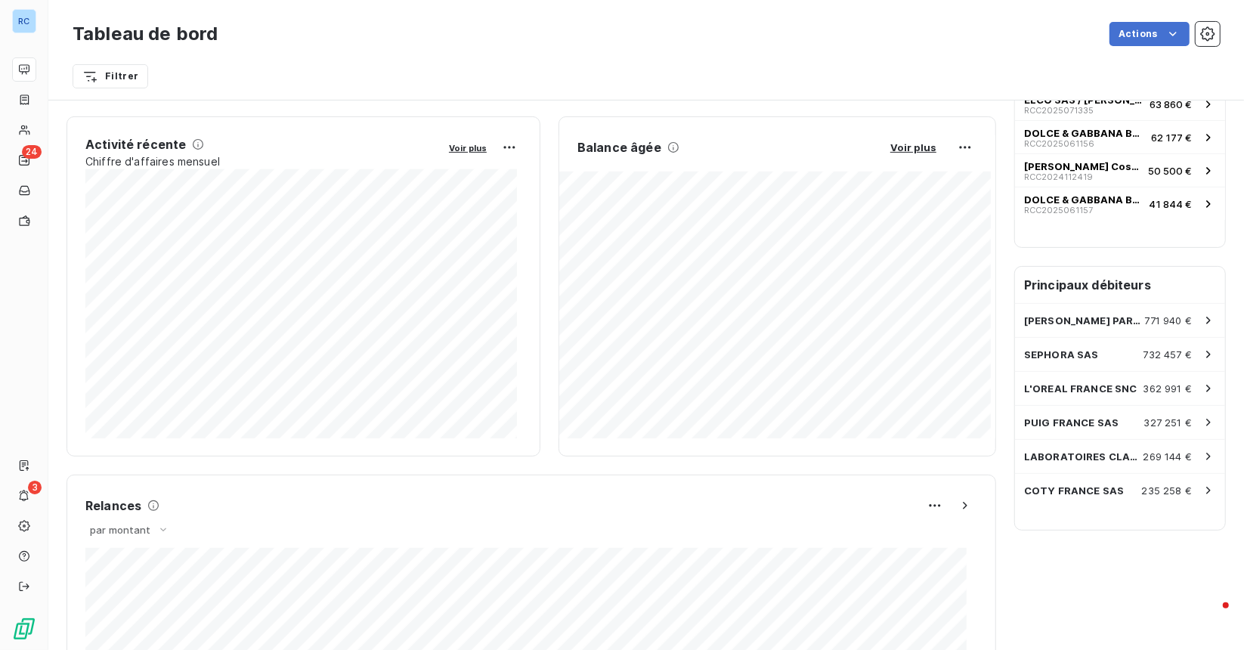
scroll to position [278, 0]
click at [503, 20] on div "Tableau de bord Actions" at bounding box center [646, 34] width 1147 height 32
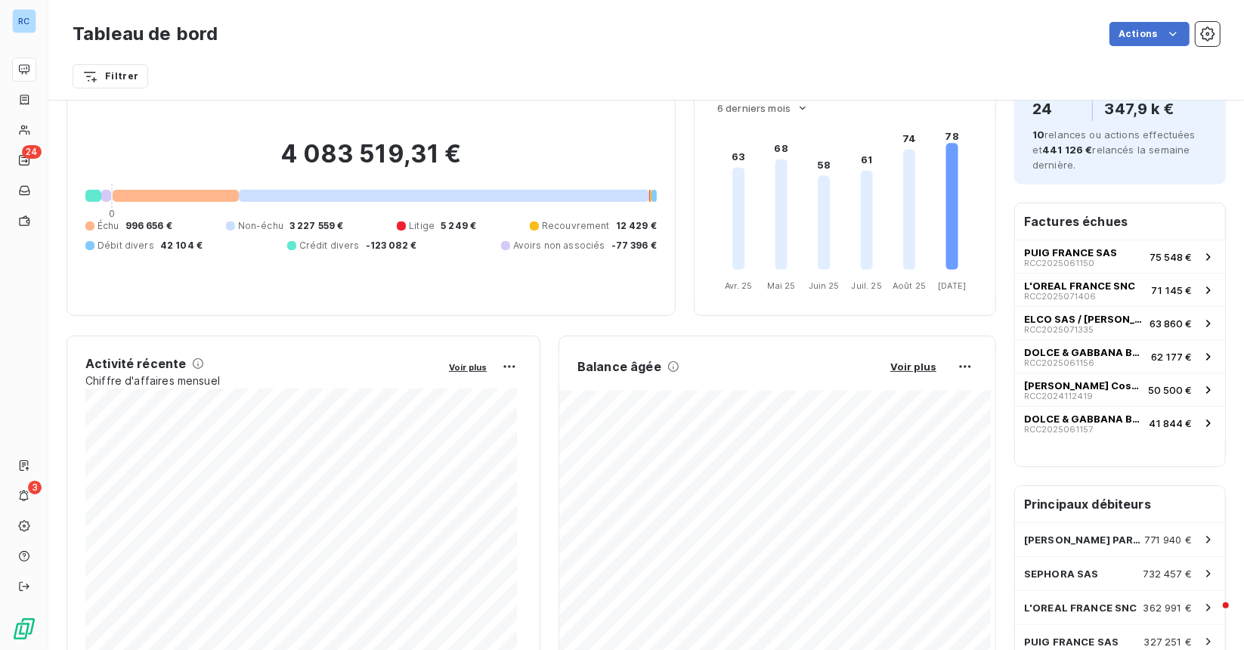
scroll to position [0, 0]
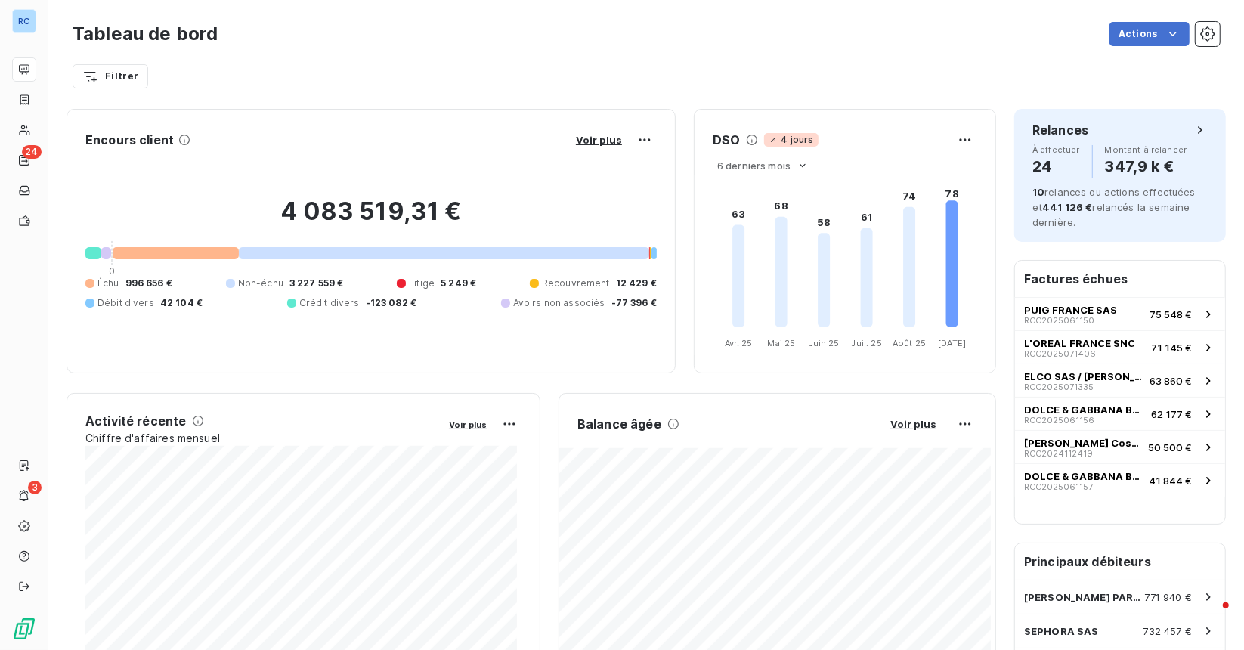
click at [532, 42] on div "Actions" at bounding box center [728, 34] width 984 height 24
